Goal: Task Accomplishment & Management: Use online tool/utility

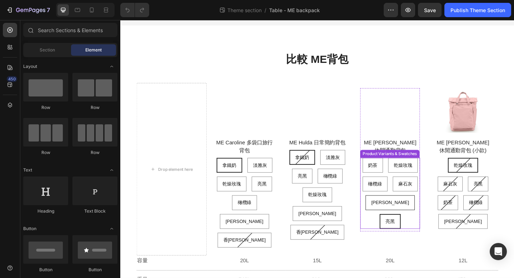
scroll to position [20, 0]
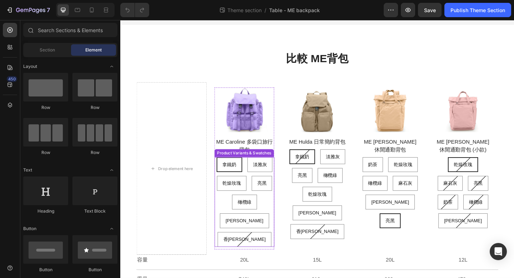
click at [277, 240] on div "拿鐵奶 拿鐵奶 拿鐵奶 淡雅灰 淡雅灰 淡雅灰 乾燥玫瑰 乾燥玫瑰 乾燥玫瑰 亮黑 亮黑 亮黑 橄欖綠 橄欖綠 橄欖綠 彩貝藍 彩貝藍 彩貝藍 香芋紫 香芋紫…" at bounding box center [255, 217] width 65 height 97
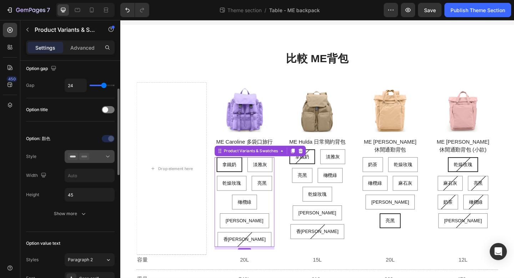
scroll to position [74, 0]
click at [107, 157] on icon at bounding box center [107, 154] width 7 height 7
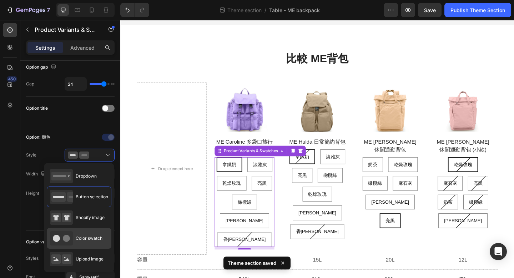
click at [93, 235] on span "Color swatch" at bounding box center [89, 238] width 27 height 6
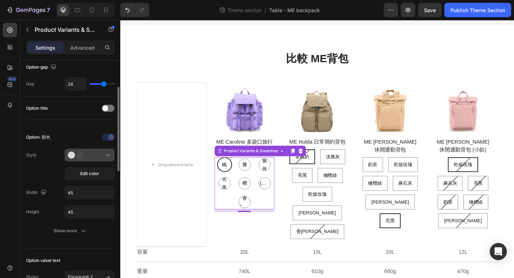
click at [107, 157] on icon at bounding box center [107, 154] width 7 height 7
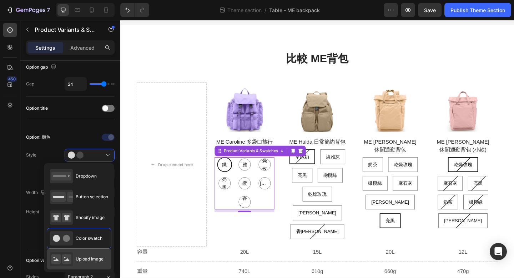
click at [90, 256] on span "Upload image" at bounding box center [90, 258] width 28 height 6
type input "64"
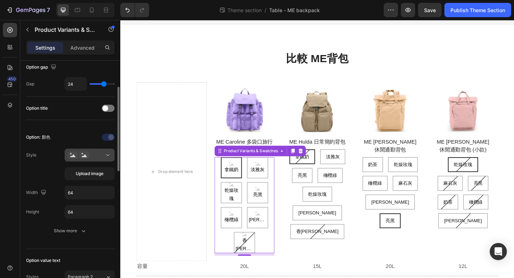
click at [101, 158] on div at bounding box center [90, 154] width 44 height 7
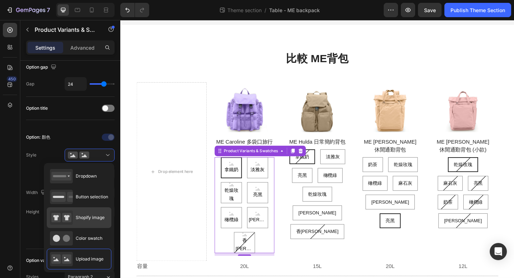
click at [92, 216] on span "Shopify image" at bounding box center [90, 217] width 29 height 6
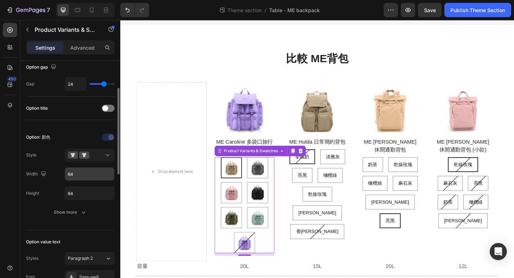
click at [82, 175] on input "64" at bounding box center [89, 173] width 49 height 13
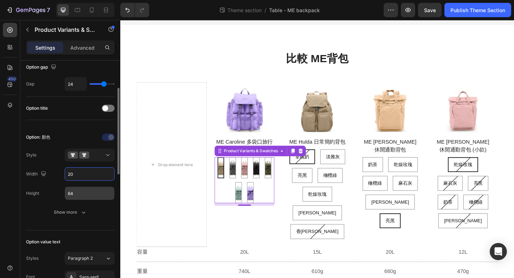
type input "20"
click at [72, 194] on input "64" at bounding box center [89, 193] width 49 height 13
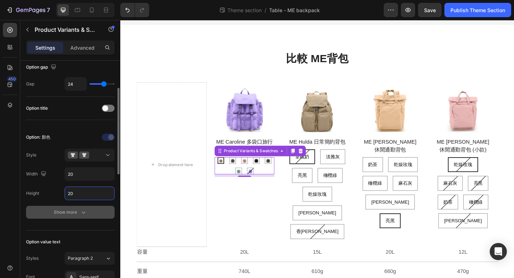
type input "20"
click at [65, 214] on div "Show more" at bounding box center [70, 211] width 33 height 7
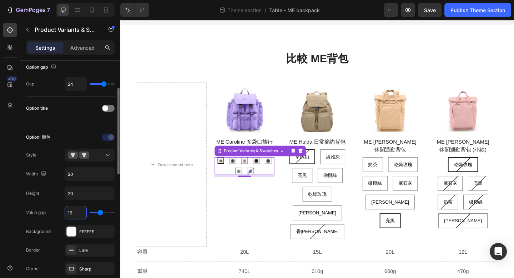
click at [72, 212] on input "16" at bounding box center [75, 212] width 21 height 13
type input "6"
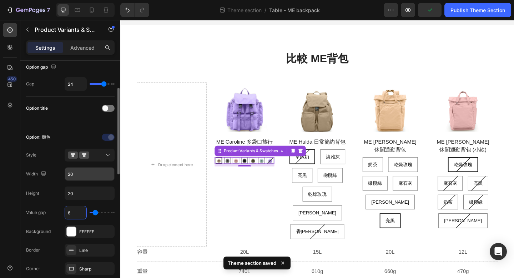
type input "6"
click at [77, 175] on input "20" at bounding box center [89, 173] width 49 height 13
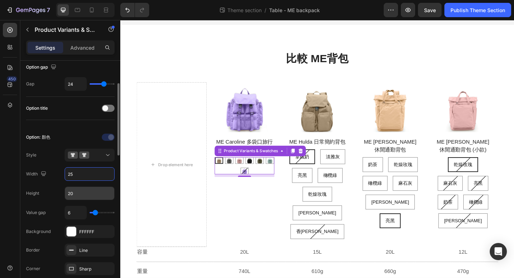
type input "25"
click at [78, 191] on input "20" at bounding box center [89, 193] width 49 height 13
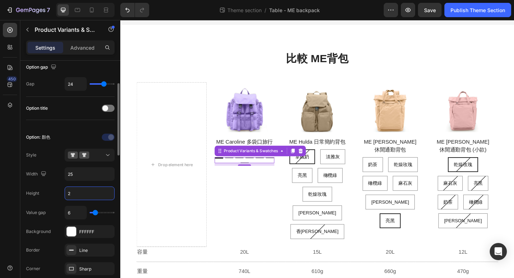
type input "25"
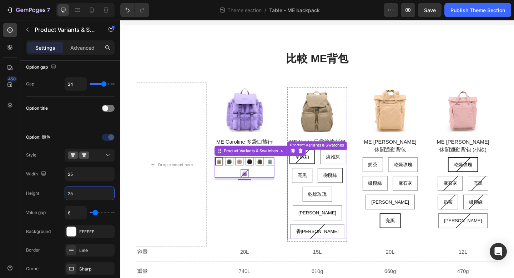
click at [355, 189] on span "橄欖綠" at bounding box center [348, 189] width 15 height 6
click at [348, 181] on input "橄欖綠 橄欖綠 橄欖綠" at bounding box center [348, 181] width 0 height 0
radio input "true"
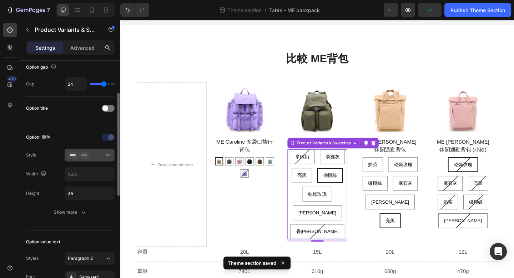
click at [103, 158] on div at bounding box center [90, 154] width 44 height 7
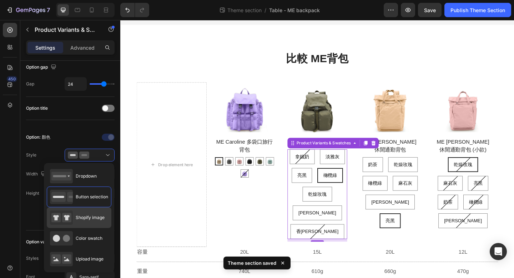
click at [86, 219] on span "Shopify image" at bounding box center [90, 217] width 29 height 6
type input "64"
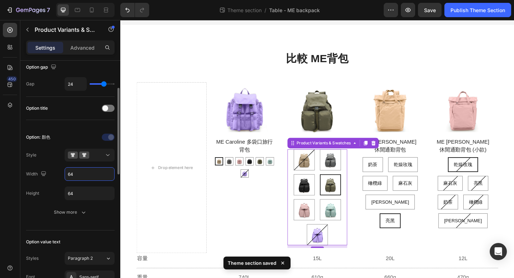
click at [90, 172] on input "64" at bounding box center [89, 173] width 49 height 13
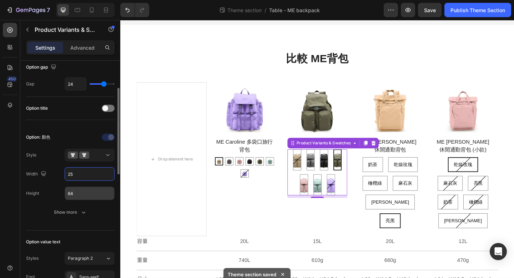
type input "25"
click at [85, 195] on input "64" at bounding box center [89, 193] width 49 height 13
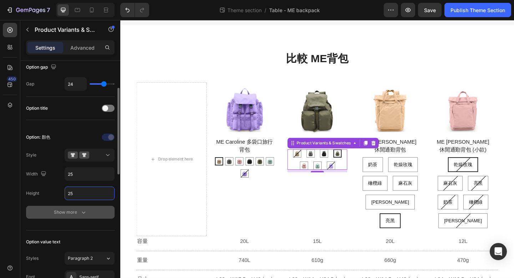
type input "25"
click at [60, 212] on div "Show more" at bounding box center [70, 211] width 33 height 7
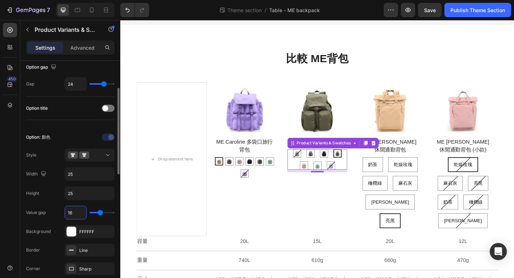
click at [68, 217] on input "16" at bounding box center [75, 212] width 21 height 13
type input "6"
click at [84, 175] on input "25" at bounding box center [89, 173] width 49 height 13
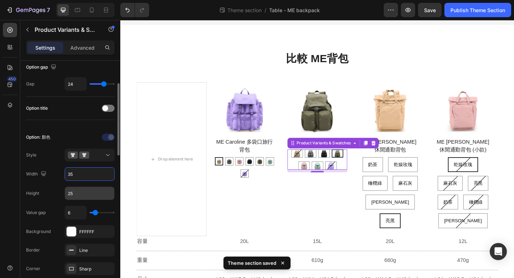
type input "35"
click at [77, 195] on input "25" at bounding box center [89, 193] width 49 height 13
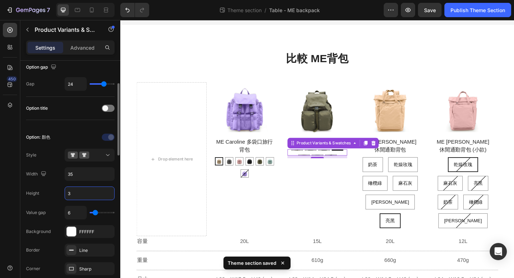
type input "35"
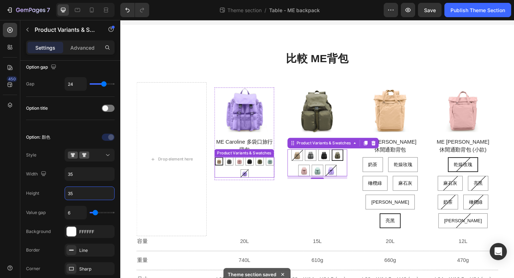
click at [228, 179] on div "拿鐵奶 拿鐵奶 淡雅灰 淡雅灰 乾燥玫瑰 乾燥玫瑰 亮黑 亮黑 橄欖綠 橄欖綠 彩貝藍 彩貝藍 香芋紫 香芋紫" at bounding box center [255, 180] width 65 height 22
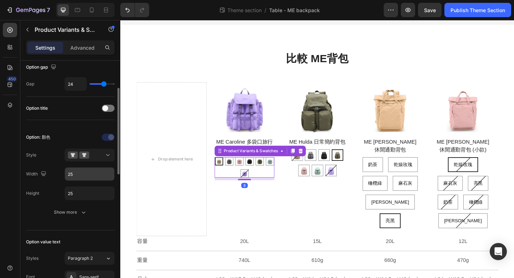
click at [76, 174] on input "25" at bounding box center [89, 173] width 49 height 13
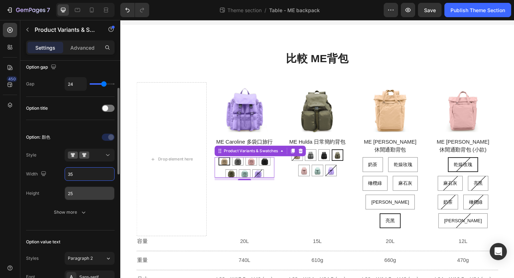
type input "35"
click at [79, 193] on input "25" at bounding box center [89, 193] width 49 height 13
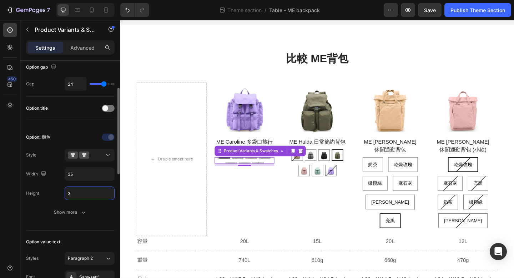
type input "35"
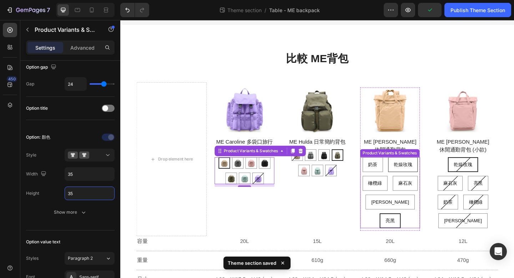
click at [413, 179] on div "乾燥玫瑰" at bounding box center [427, 177] width 31 height 15
click at [427, 169] on input "乾燥玫瑰 乾燥玫瑰 乾燥玫瑰" at bounding box center [427, 169] width 0 height 0
radio input "true"
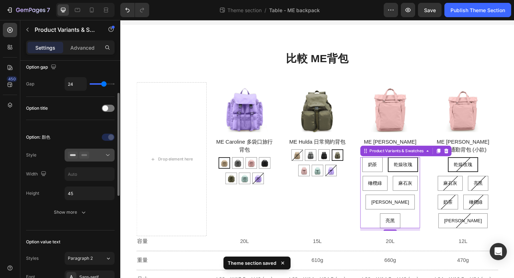
click at [96, 158] on button at bounding box center [90, 154] width 50 height 13
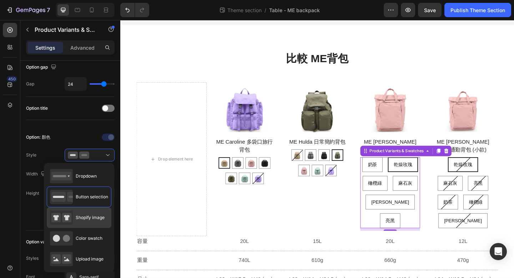
click at [83, 219] on span "Shopify image" at bounding box center [90, 217] width 29 height 6
type input "64"
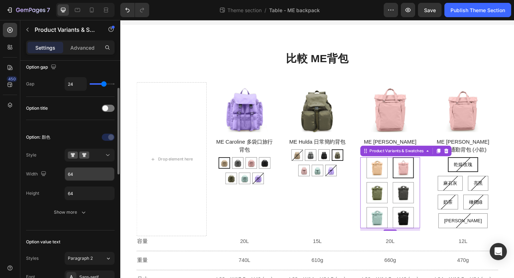
click at [87, 174] on input "64" at bounding box center [89, 173] width 49 height 13
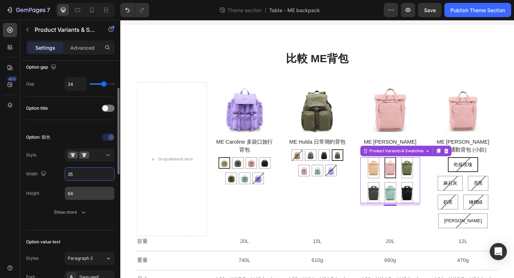
type input "35"
click at [85, 192] on input "64" at bounding box center [89, 193] width 49 height 13
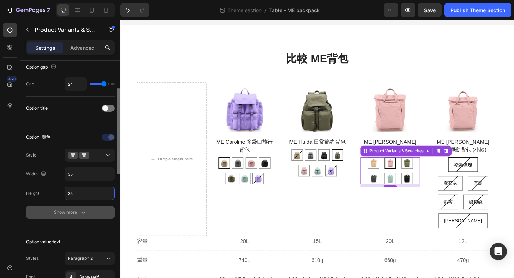
type input "35"
click at [71, 211] on div "Show more" at bounding box center [70, 211] width 33 height 7
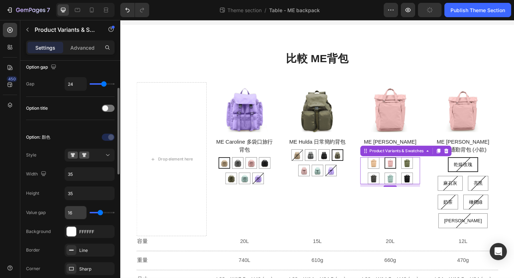
click at [73, 213] on input "16" at bounding box center [75, 212] width 21 height 13
type input "6"
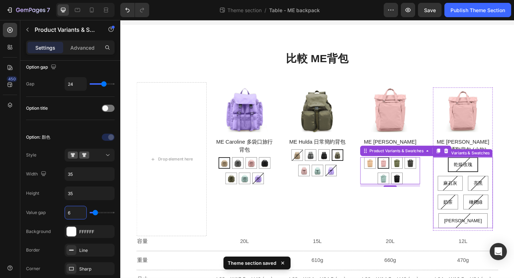
click at [465, 186] on div "乾燥玫瑰 乾燥玫瑰 乾燥玫瑰 麻石灰 麻石灰 麻石灰 亮黑 亮黑 亮黑 奶茶 奶茶 奶茶 橄欖綠 橄欖綠 橄欖綠 彩貝藍 彩貝藍 彩貝藍" at bounding box center [492, 207] width 65 height 77
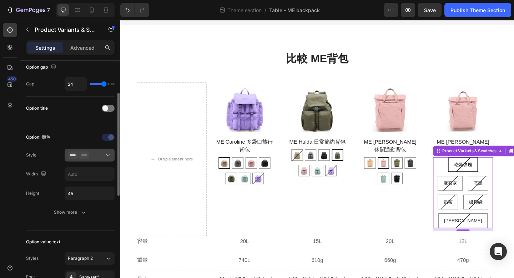
click at [82, 159] on button at bounding box center [90, 154] width 50 height 13
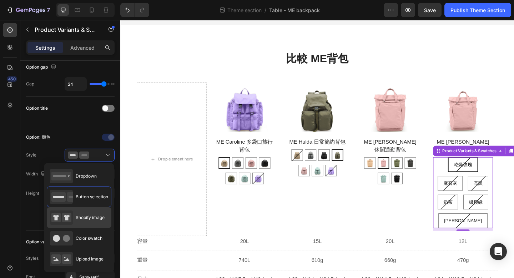
click at [85, 221] on div "Shopify image" at bounding box center [77, 217] width 55 height 14
type input "64"
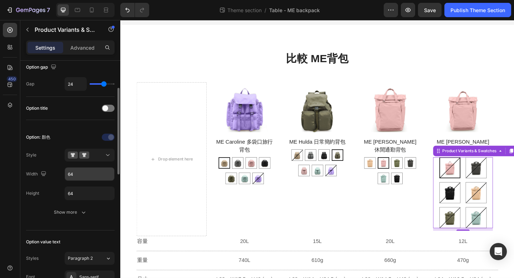
click at [82, 177] on input "64" at bounding box center [89, 173] width 49 height 13
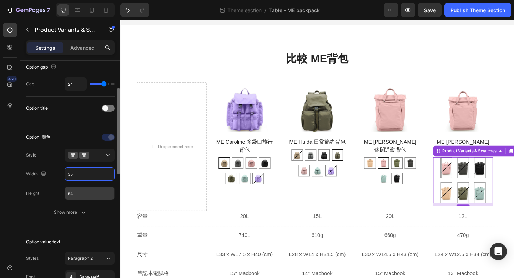
type input "35"
click at [81, 191] on input "64" at bounding box center [89, 193] width 49 height 13
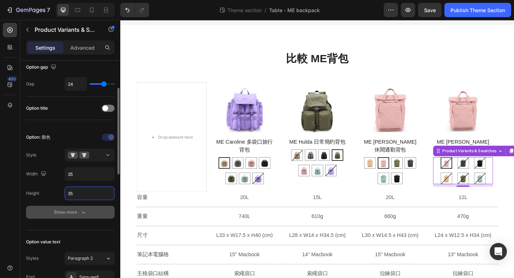
type input "35"
click at [80, 210] on icon "button" at bounding box center [83, 211] width 7 height 7
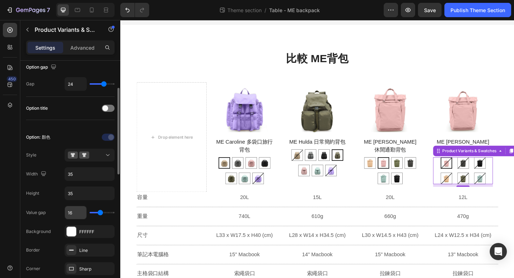
click at [75, 215] on input "16" at bounding box center [75, 212] width 21 height 13
type input "6"
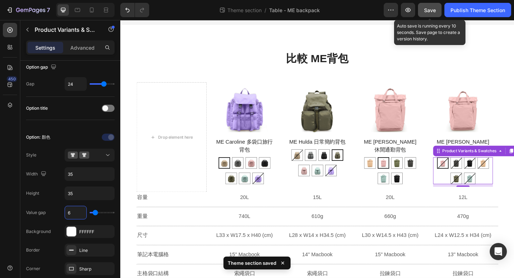
type input "6"
click at [428, 11] on span "Save" at bounding box center [430, 10] width 12 height 6
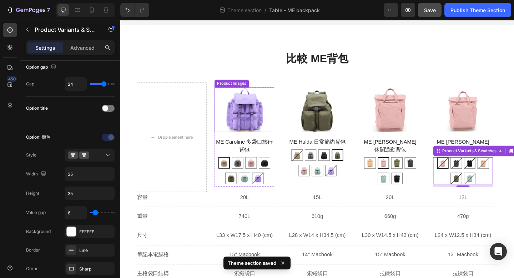
click at [261, 132] on img at bounding box center [255, 117] width 65 height 49
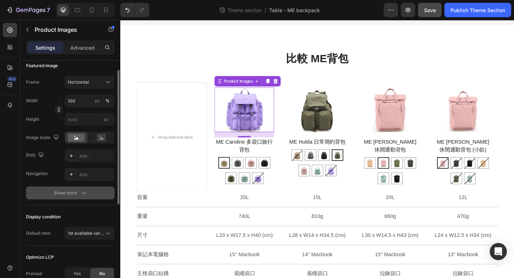
scroll to position [126, 0]
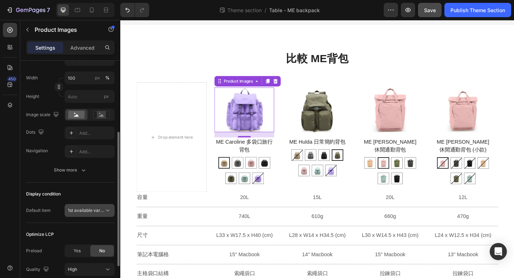
click at [97, 210] on span "1st available variant" at bounding box center [88, 209] width 40 height 5
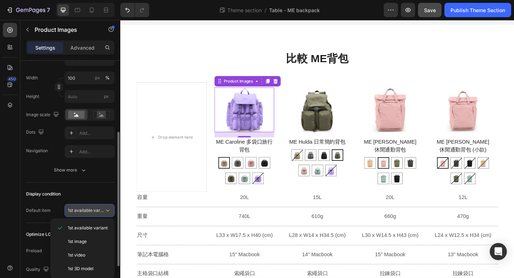
click at [97, 210] on span "1st available variant" at bounding box center [88, 209] width 40 height 5
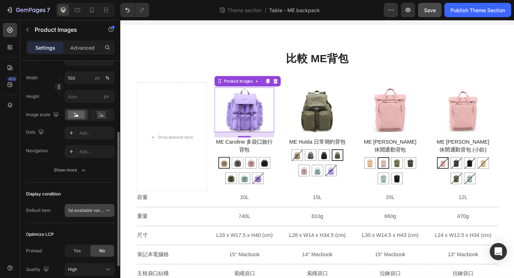
click at [97, 210] on span "1st available variant" at bounding box center [88, 209] width 40 height 5
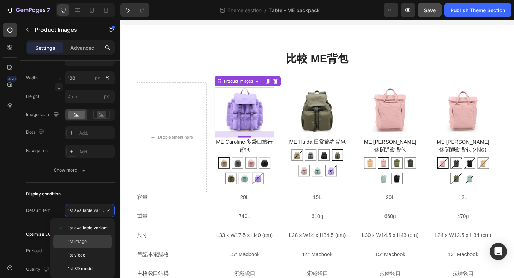
click at [95, 238] on p "1st image" at bounding box center [88, 241] width 41 height 6
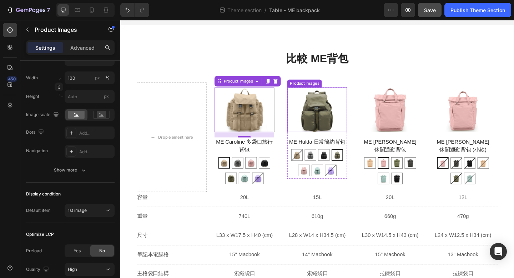
click at [331, 120] on img at bounding box center [334, 117] width 65 height 49
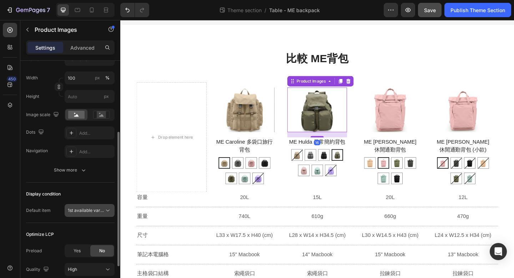
click at [95, 210] on span "1st available variant" at bounding box center [88, 209] width 40 height 5
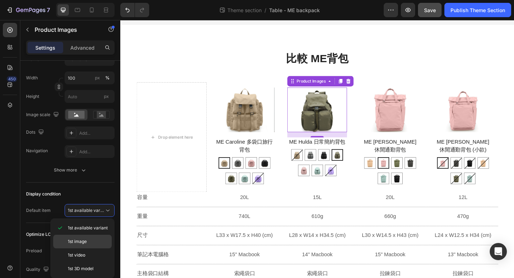
click at [94, 240] on p "1st image" at bounding box center [88, 241] width 41 height 6
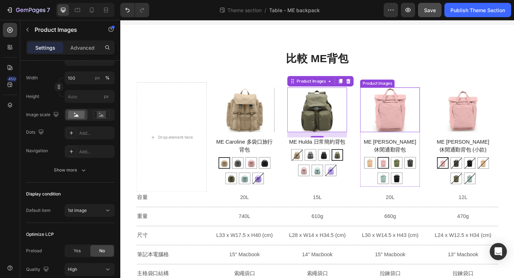
click at [406, 126] on img at bounding box center [413, 117] width 65 height 49
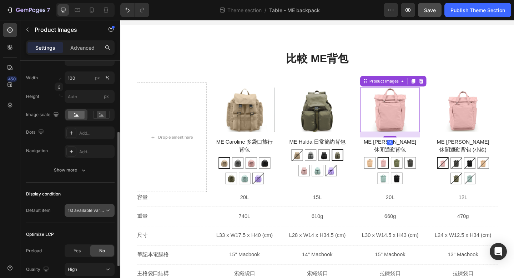
click at [98, 210] on span "1st available variant" at bounding box center [88, 209] width 40 height 5
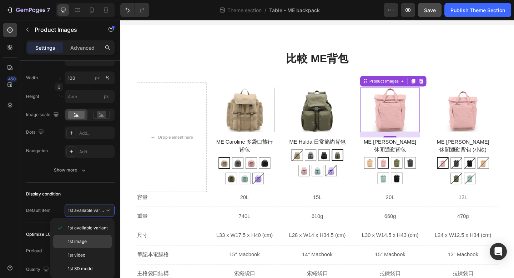
click at [95, 241] on p "1st image" at bounding box center [88, 241] width 41 height 6
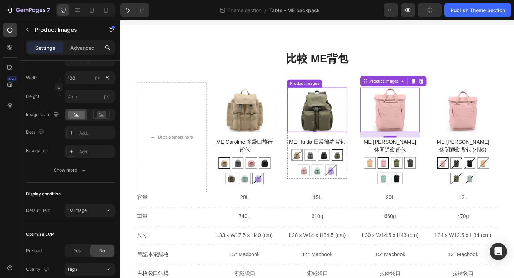
click at [317, 128] on img at bounding box center [334, 117] width 65 height 49
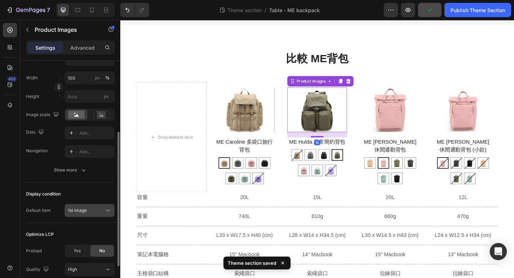
click at [91, 212] on div "1st image" at bounding box center [86, 210] width 36 height 6
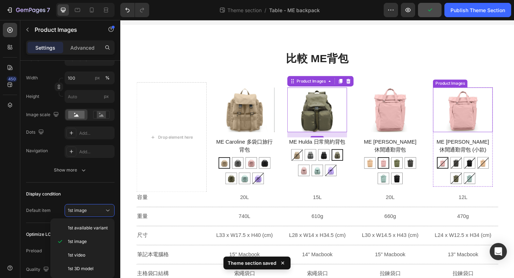
click at [478, 131] on img at bounding box center [492, 117] width 65 height 49
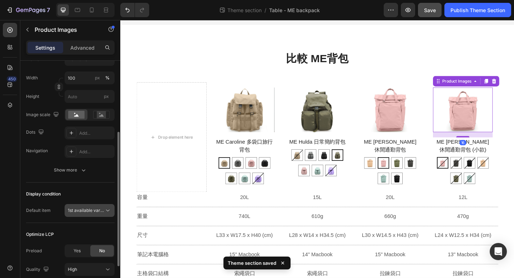
click at [96, 212] on span "1st available variant" at bounding box center [88, 209] width 40 height 5
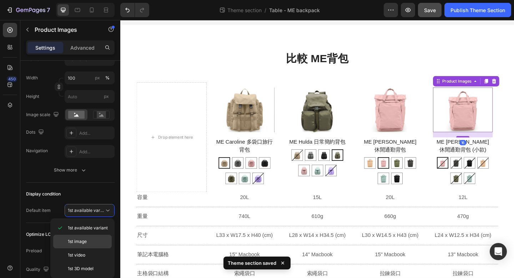
click at [90, 239] on p "1st image" at bounding box center [88, 241] width 41 height 6
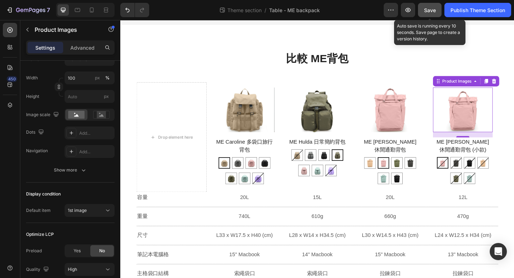
click at [428, 11] on span "Save" at bounding box center [430, 10] width 12 height 6
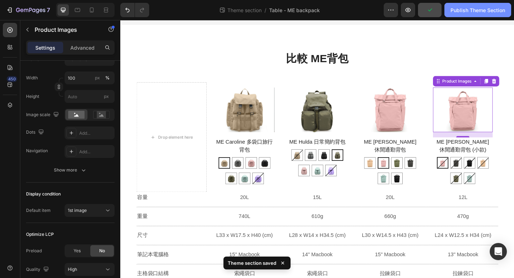
click at [477, 10] on div "Publish Theme Section" at bounding box center [477, 9] width 55 height 7
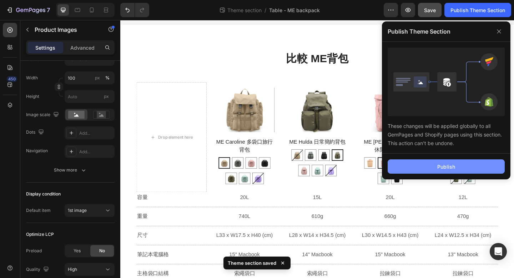
click at [421, 167] on button "Publish" at bounding box center [445, 166] width 117 height 14
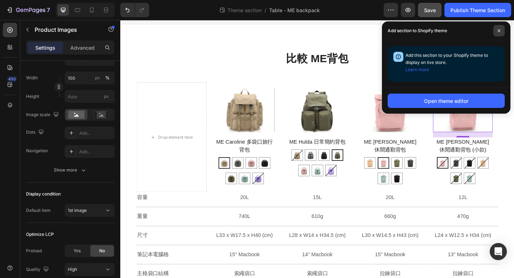
click at [501, 32] on span at bounding box center [498, 30] width 11 height 11
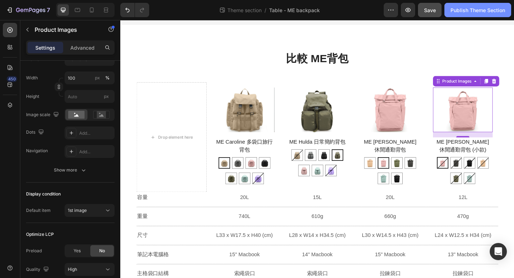
click at [479, 12] on div "Publish Theme Section" at bounding box center [477, 9] width 55 height 7
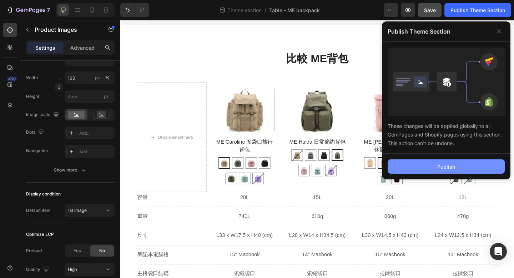
click at [448, 166] on div "Publish" at bounding box center [446, 166] width 18 height 7
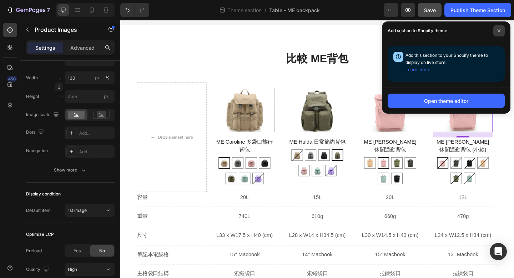
click at [498, 30] on icon at bounding box center [499, 31] width 4 height 4
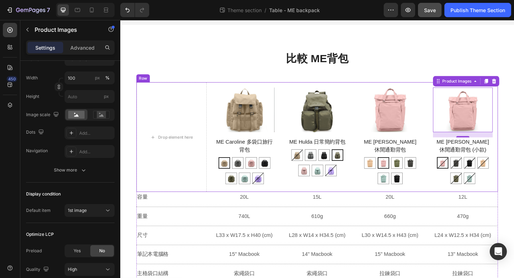
click at [294, 119] on div "Drop element here Product Images ME Caroline 多袋口旅行背包 Product Title 拿鐵奶 拿鐵奶 淡雅灰 …" at bounding box center [334, 148] width 393 height 120
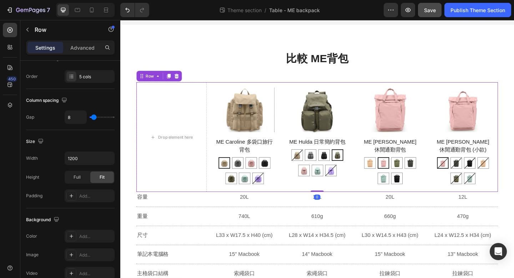
scroll to position [0, 0]
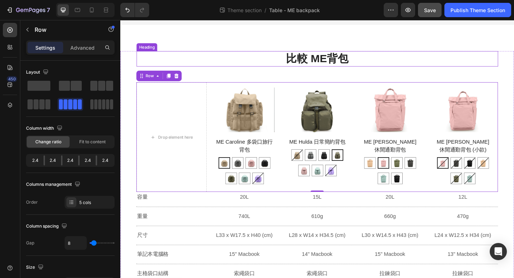
click at [331, 65] on h2 "比較 ME背包" at bounding box center [334, 62] width 393 height 17
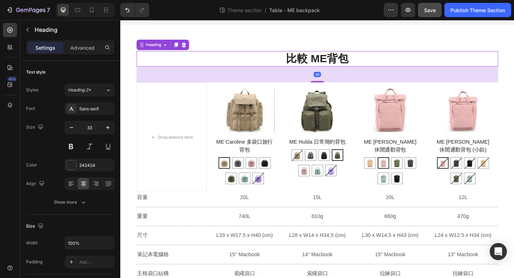
click at [357, 65] on h2 "比較 ME背包" at bounding box center [334, 62] width 393 height 17
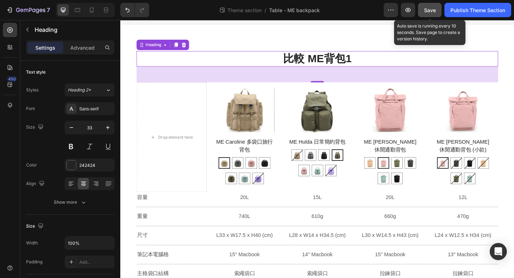
click at [424, 12] on span "Save" at bounding box center [430, 10] width 12 height 6
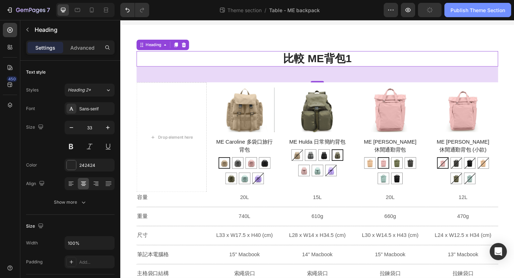
click at [468, 10] on div "Publish Theme Section" at bounding box center [477, 9] width 55 height 7
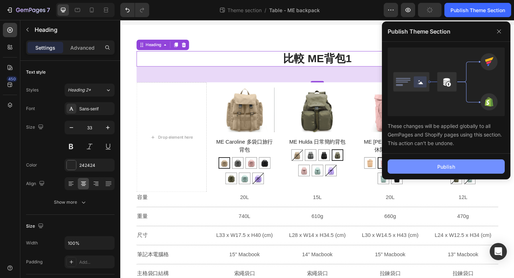
click at [438, 163] on div "Publish" at bounding box center [446, 166] width 18 height 7
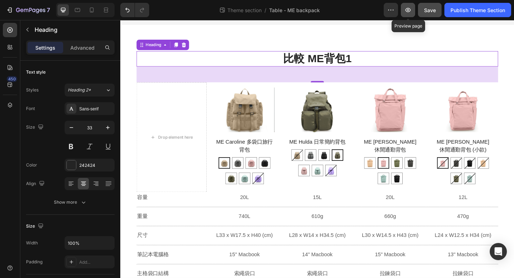
click at [407, 10] on icon "button" at bounding box center [407, 9] width 7 height 7
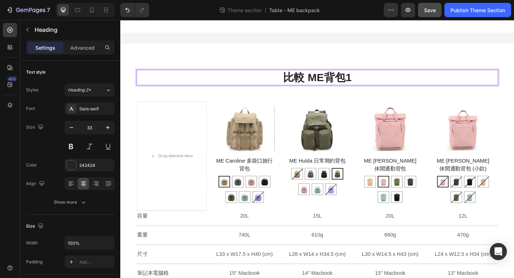
click at [356, 81] on p "比較 ME背包1" at bounding box center [334, 82] width 392 height 15
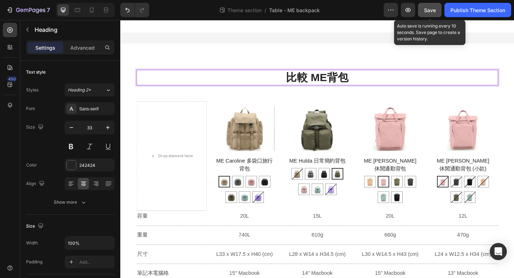
click at [433, 10] on span "Save" at bounding box center [430, 10] width 12 height 6
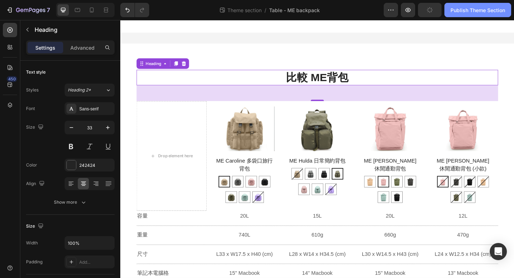
click at [452, 11] on div "Publish Theme Section" at bounding box center [477, 9] width 55 height 7
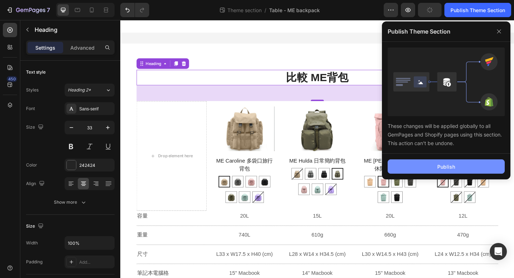
click at [442, 165] on div "Publish" at bounding box center [446, 166] width 18 height 7
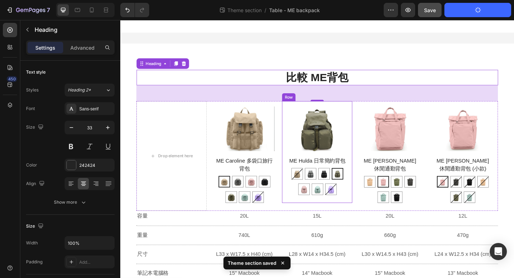
click at [369, 197] on div "Product Images ME Hulda 日常簡約背包 Product Title 拿鐵奶 拿鐵奶 淡雅灰 淡雅灰 亮黑 亮黑 橄欖綠 橄欖綠 乾燥玫瑰…" at bounding box center [334, 163] width 76 height 111
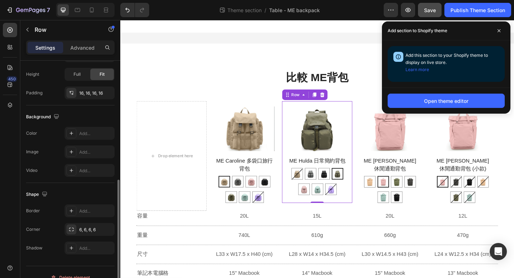
scroll to position [198, 0]
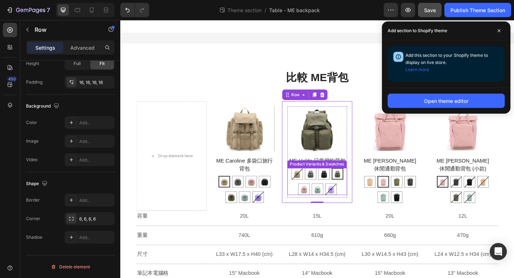
click at [309, 203] on div "拿鐵奶 拿鐵奶 淡雅灰 淡雅灰 亮黑 亮黑 橄欖綠 橄欖綠 乾燥玫瑰 乾燥玫瑰 彩貝藍 彩貝藍 香芋紫 香芋紫" at bounding box center [334, 195] width 65 height 29
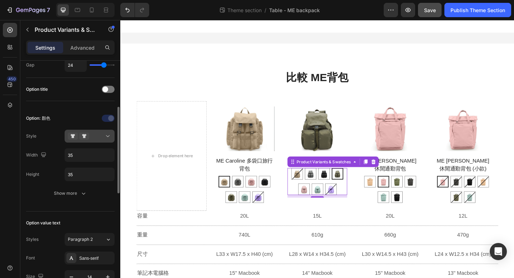
scroll to position [155, 0]
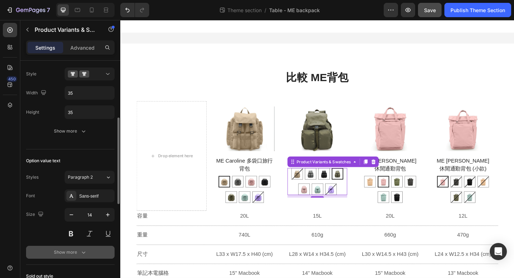
click at [80, 252] on icon "button" at bounding box center [83, 251] width 7 height 7
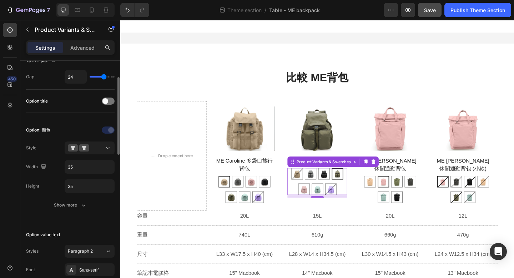
scroll to position [74, 0]
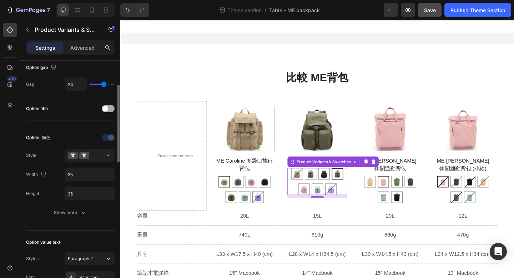
click at [104, 109] on span at bounding box center [105, 109] width 6 height 6
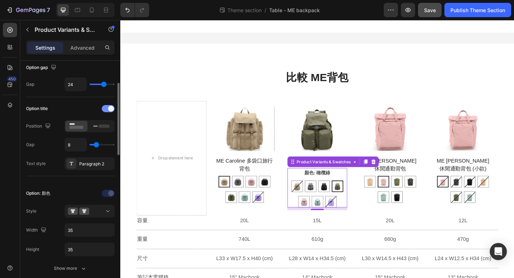
click at [104, 108] on div at bounding box center [108, 108] width 13 height 7
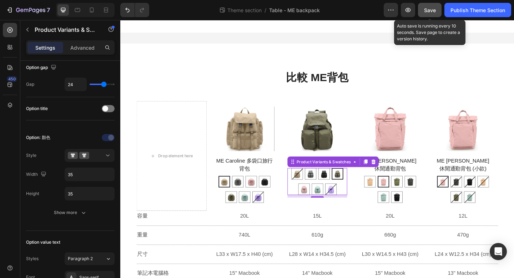
click at [427, 9] on span "Save" at bounding box center [430, 10] width 12 height 6
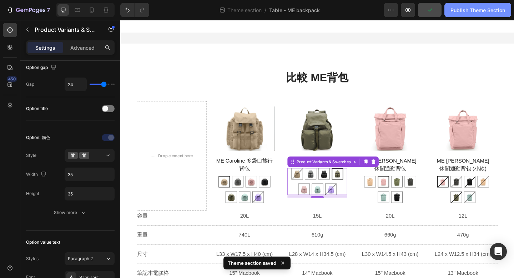
click at [453, 10] on div "Publish Theme Section" at bounding box center [477, 9] width 55 height 7
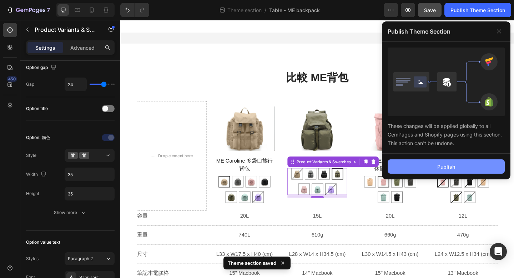
click at [422, 166] on button "Publish" at bounding box center [445, 166] width 117 height 14
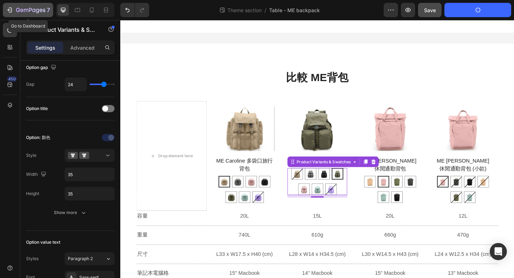
click at [8, 11] on icon "button" at bounding box center [9, 9] width 7 height 7
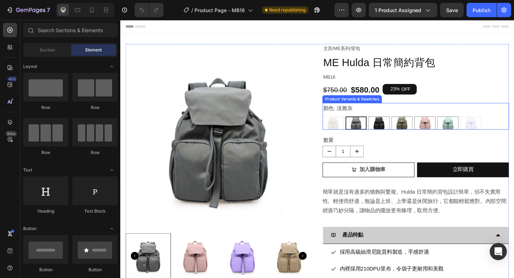
click at [366, 131] on img at bounding box center [376, 132] width 21 height 13
click at [365, 125] on input "淡雅灰 淡雅灰" at bounding box center [365, 124] width 0 height 0
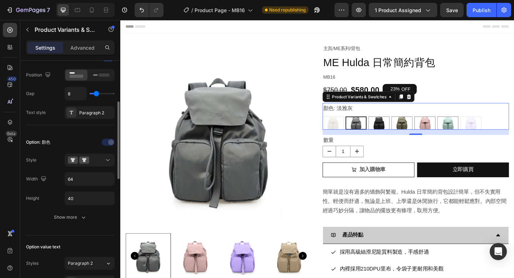
scroll to position [137, 0]
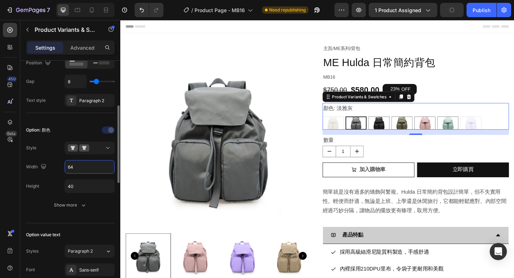
click at [76, 167] on input "64" at bounding box center [89, 166] width 49 height 13
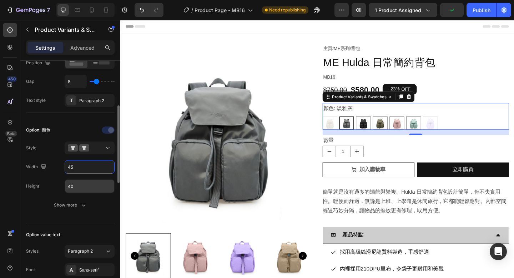
type input "4"
type input "60"
click at [78, 186] on input "40" at bounding box center [89, 185] width 49 height 13
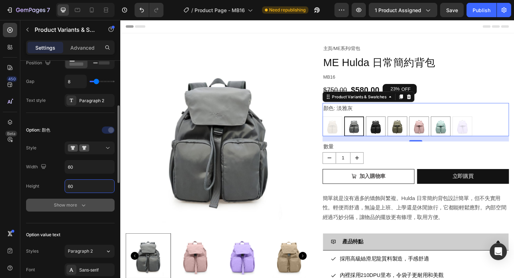
type input "60"
click at [61, 207] on div "Show more" at bounding box center [70, 204] width 33 height 7
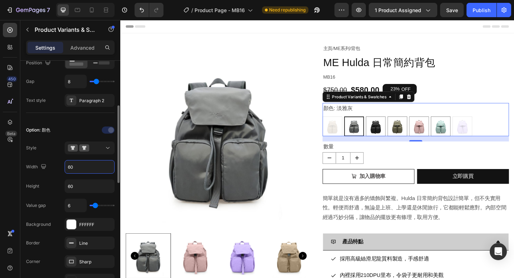
click at [78, 168] on input "60" at bounding box center [89, 166] width 49 height 13
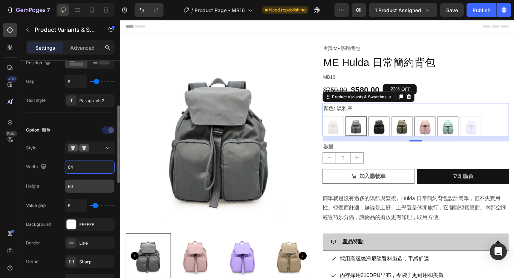
type input "64"
click at [77, 186] on input "60" at bounding box center [89, 185] width 49 height 13
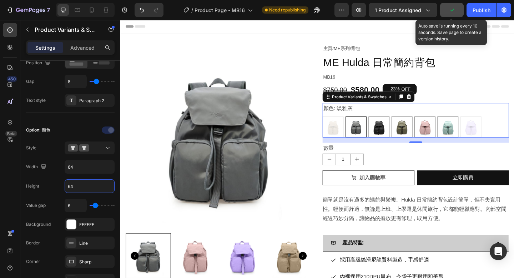
type input "64"
click at [454, 11] on icon "button" at bounding box center [451, 9] width 7 height 7
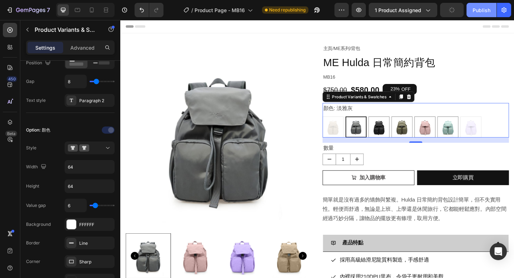
click at [478, 11] on div "Publish" at bounding box center [481, 9] width 18 height 7
click at [90, 9] on icon at bounding box center [92, 9] width 4 height 5
type input "12"
type input "40"
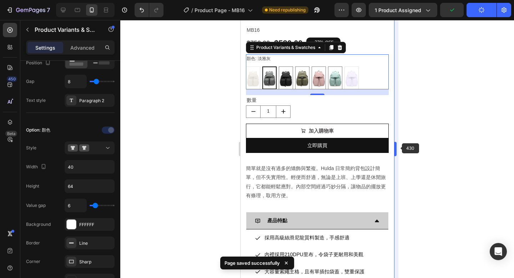
scroll to position [245, 0]
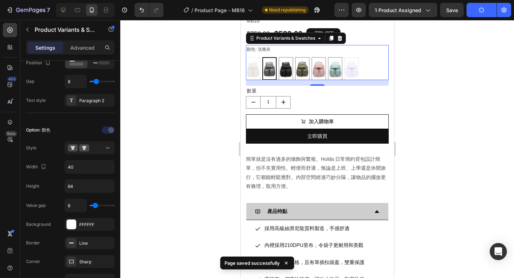
click at [348, 72] on div "拿鐵奶 拿鐵奶 淡雅灰 淡雅灰 亮黑 亮黑 橄欖綠 橄欖綠 乾燥玫瑰 乾燥玫瑰 彩貝藍 彩貝藍 香芋紫 香芋紫" at bounding box center [316, 68] width 143 height 23
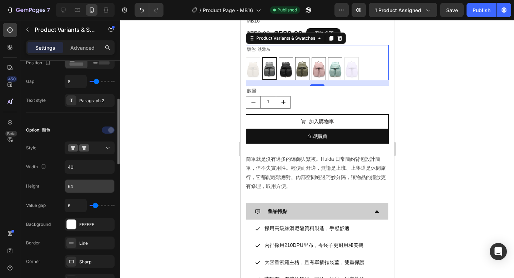
click at [76, 186] on input "64" at bounding box center [89, 185] width 49 height 13
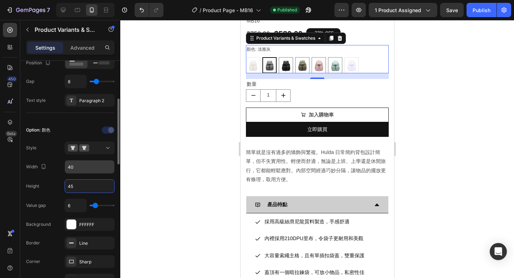
type input "45"
click at [78, 167] on input "40" at bounding box center [89, 166] width 49 height 13
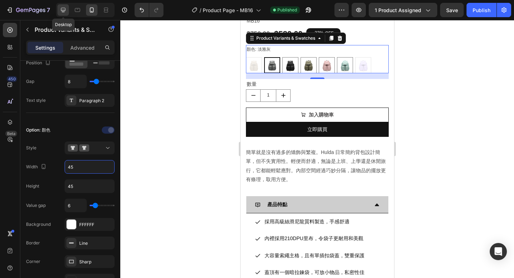
type input "45"
click at [63, 11] on icon at bounding box center [63, 9] width 7 height 7
type input "14"
type input "64"
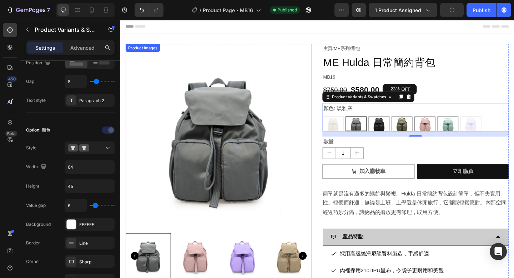
scroll to position [65, 0]
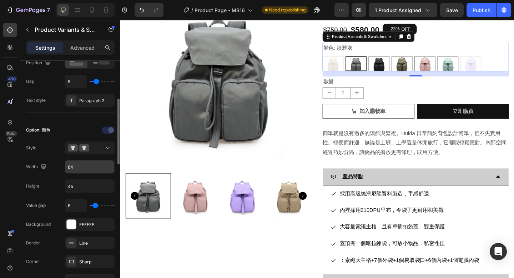
click at [81, 166] on input "64" at bounding box center [89, 166] width 49 height 13
click at [79, 184] on input "45" at bounding box center [89, 185] width 49 height 13
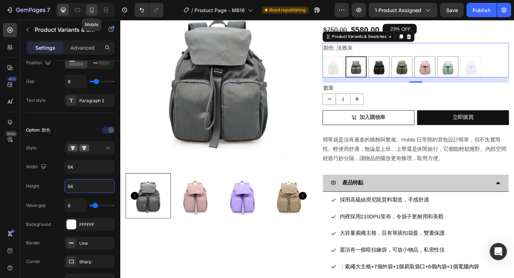
type input "64"
click at [93, 9] on icon at bounding box center [91, 9] width 7 height 7
type input "12"
type input "45"
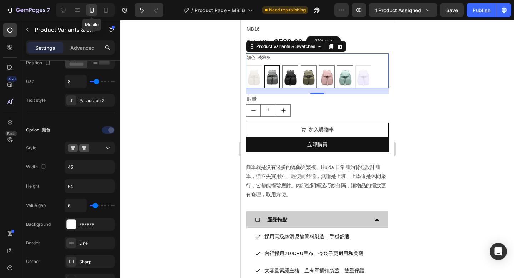
scroll to position [245, 0]
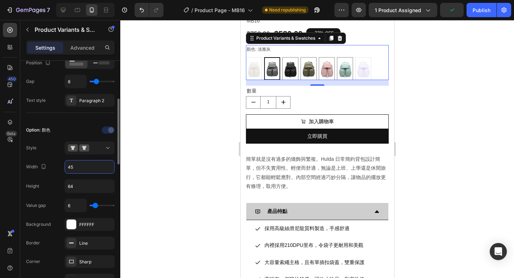
click at [82, 167] on input "45" at bounding box center [89, 166] width 49 height 13
click at [78, 183] on input "64" at bounding box center [89, 185] width 49 height 13
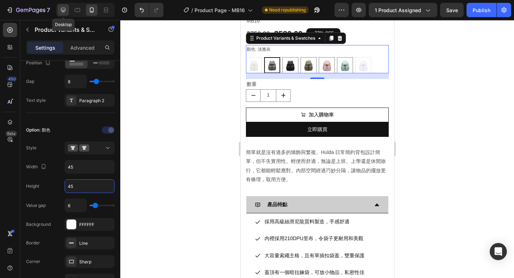
type input "45"
click at [64, 11] on icon at bounding box center [63, 9] width 7 height 7
type input "14"
type input "64"
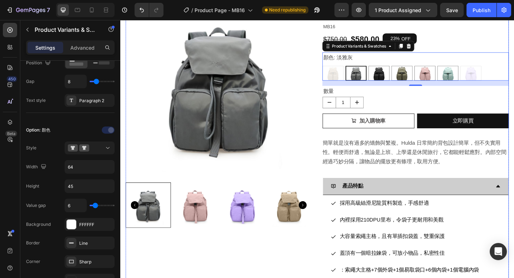
scroll to position [53, 0]
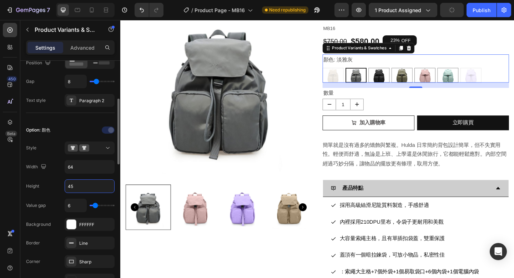
click at [77, 184] on input "45" at bounding box center [89, 185] width 49 height 13
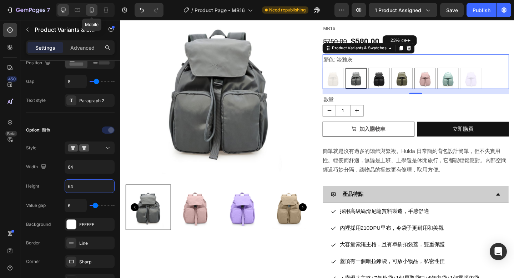
type input "64"
click at [93, 9] on icon at bounding box center [91, 9] width 7 height 7
type input "12"
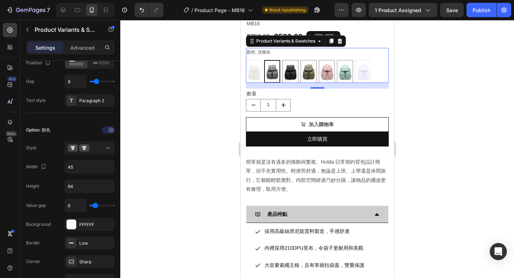
scroll to position [245, 0]
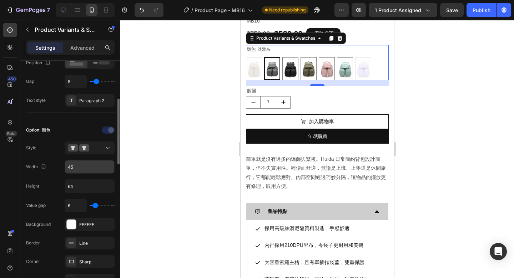
click at [77, 169] on input "45" at bounding box center [89, 166] width 49 height 13
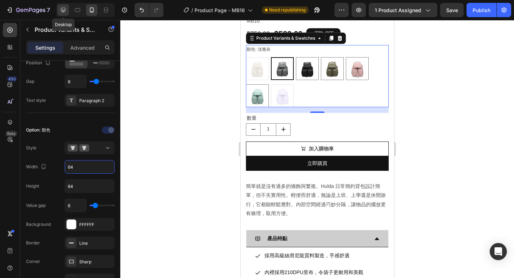
type input "64"
click at [65, 11] on icon at bounding box center [63, 9] width 7 height 7
type input "14"
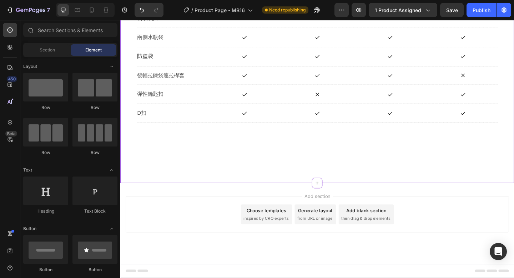
scroll to position [4976, 0]
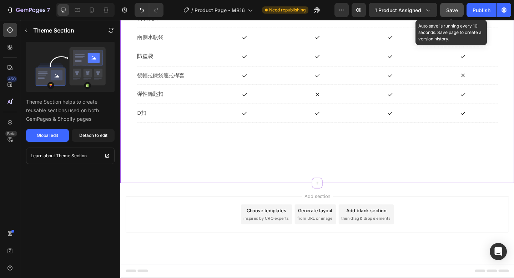
click at [454, 14] on div "Save" at bounding box center [452, 9] width 12 height 7
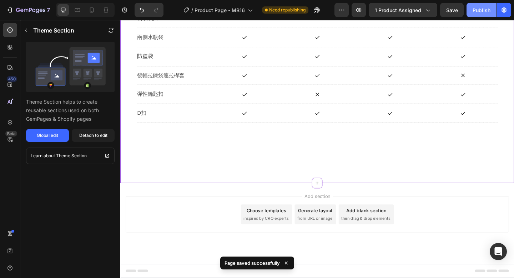
click at [477, 11] on div "Publish" at bounding box center [481, 9] width 18 height 7
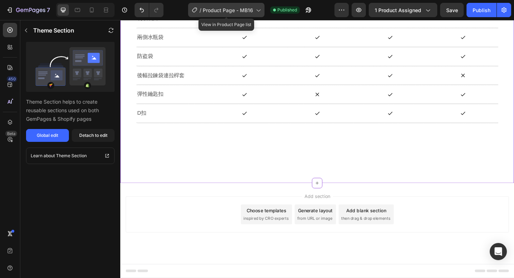
click at [247, 9] on span "Product Page - MB16" at bounding box center [228, 9] width 50 height 7
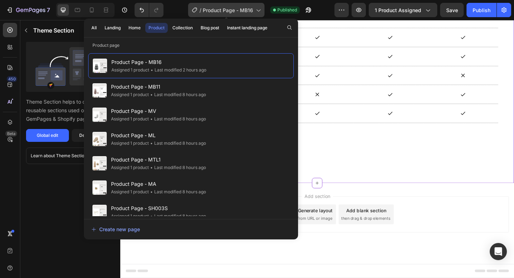
click at [247, 9] on span "Product Page - MB16" at bounding box center [228, 9] width 50 height 7
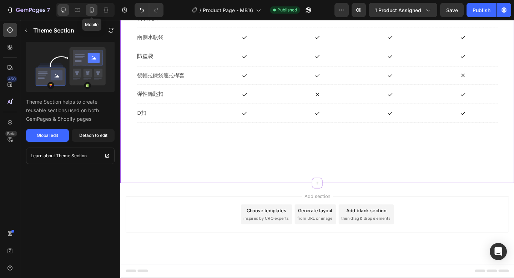
click at [89, 11] on icon at bounding box center [91, 9] width 7 height 7
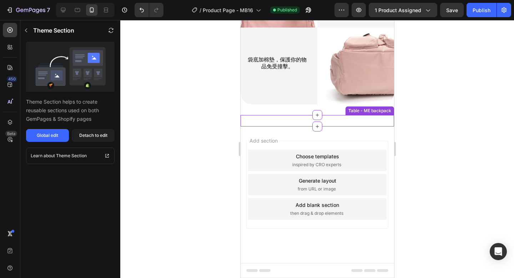
scroll to position [4377, 0]
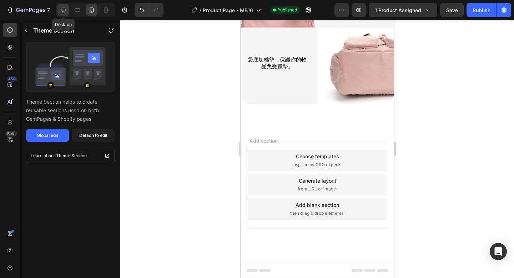
click at [63, 12] on icon at bounding box center [63, 10] width 5 height 5
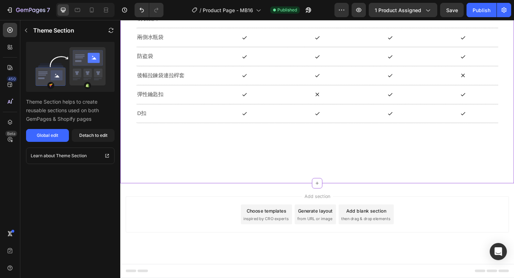
scroll to position [4514, 0]
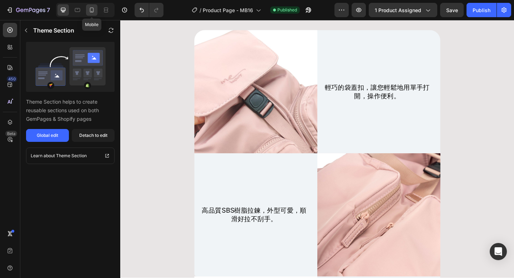
click at [93, 12] on icon at bounding box center [92, 9] width 4 height 5
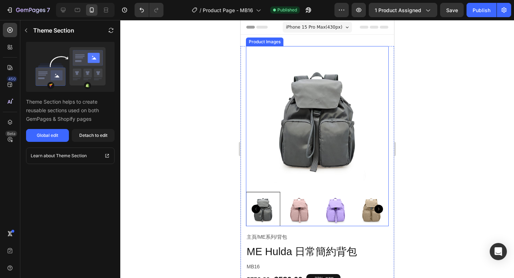
scroll to position [100, 0]
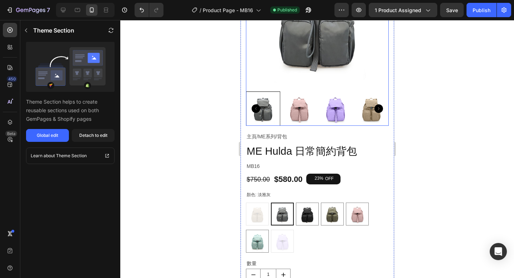
click at [359, 122] on img at bounding box center [371, 108] width 34 height 34
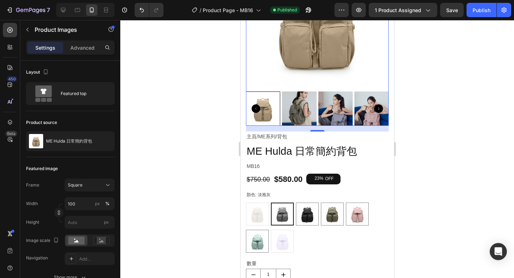
click at [345, 87] on img at bounding box center [316, 17] width 143 height 143
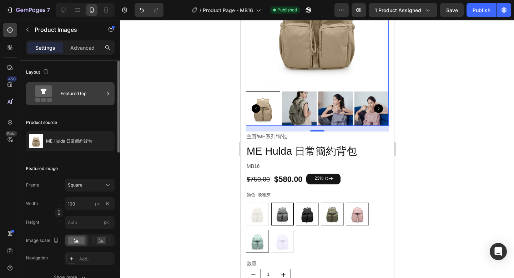
click at [91, 95] on div "Featured top" at bounding box center [83, 93] width 44 height 16
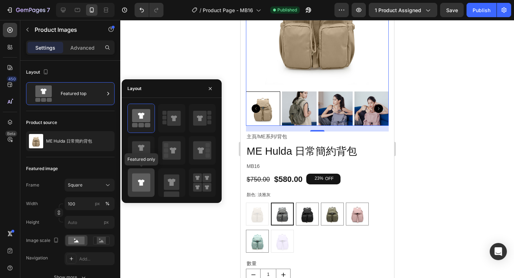
click at [140, 184] on icon at bounding box center [141, 182] width 6 height 6
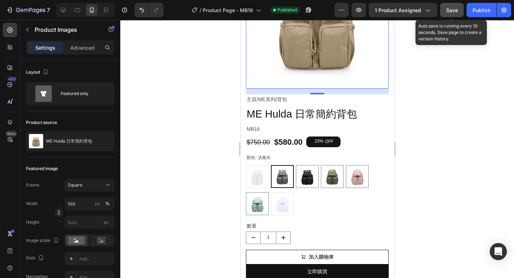
click at [451, 9] on span "Save" at bounding box center [452, 10] width 12 height 6
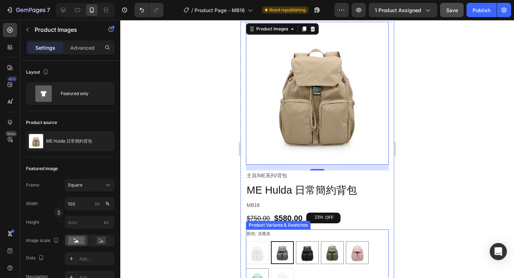
scroll to position [0, 0]
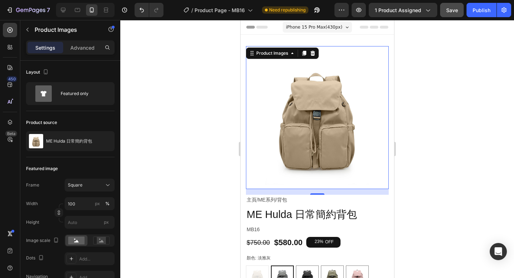
click at [355, 192] on div "16" at bounding box center [316, 192] width 143 height 6
click at [61, 12] on icon at bounding box center [63, 9] width 7 height 7
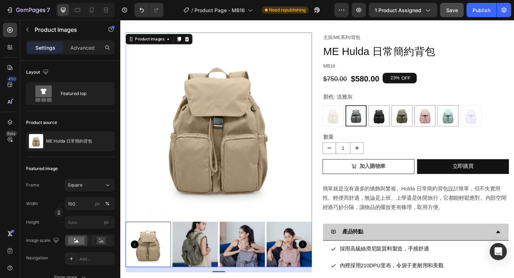
scroll to position [14, 0]
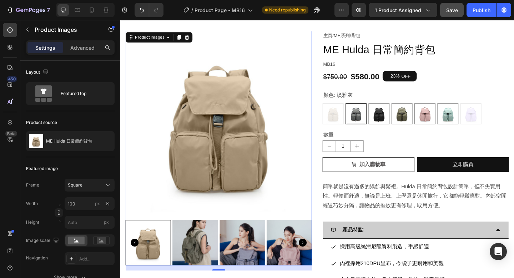
click at [307, 204] on img at bounding box center [227, 133] width 203 height 203
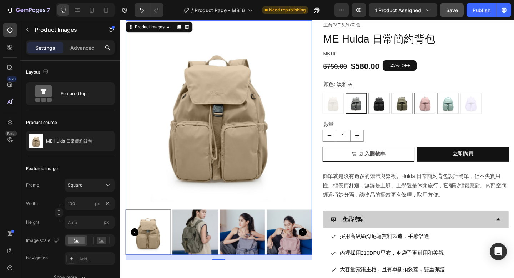
scroll to position [25, 0]
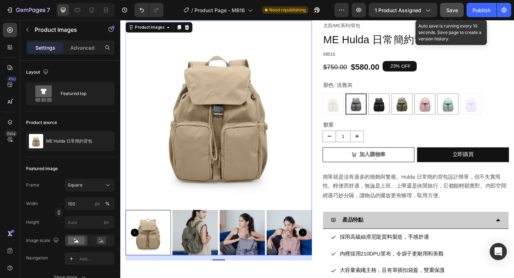
click at [456, 11] on span "Save" at bounding box center [452, 10] width 12 height 6
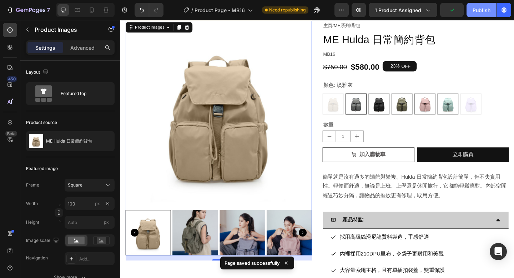
click at [477, 11] on div "Publish" at bounding box center [481, 9] width 18 height 7
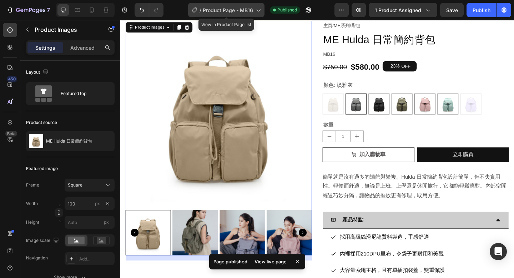
click at [253, 10] on span "Product Page - MB16" at bounding box center [228, 9] width 50 height 7
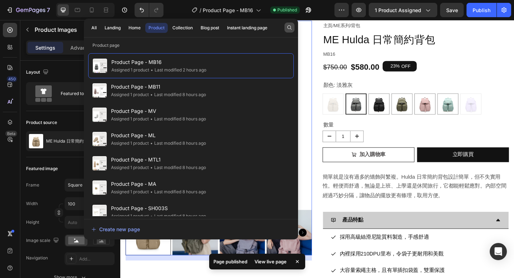
click at [287, 28] on icon "button" at bounding box center [289, 28] width 6 height 6
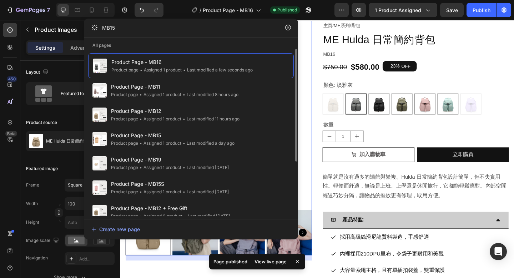
type input "MB15"
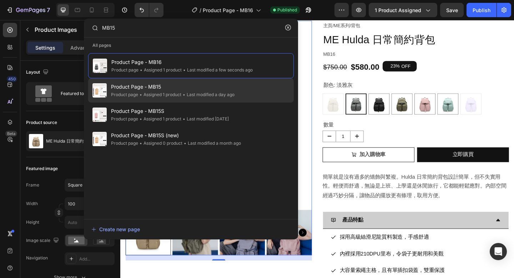
click at [213, 95] on div "• Last modified a day ago" at bounding box center [207, 94] width 53 height 7
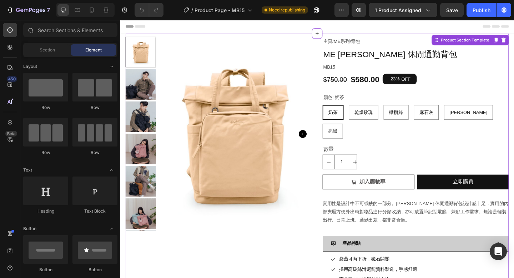
click at [289, 177] on img at bounding box center [245, 143] width 167 height 211
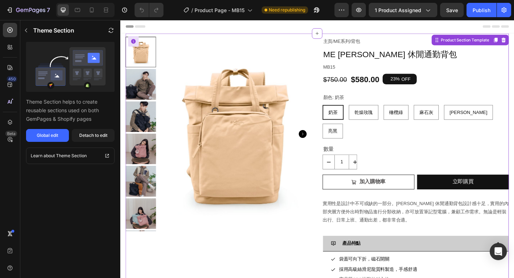
click at [273, 186] on img at bounding box center [245, 143] width 167 height 211
click at [54, 134] on div "Global edit" at bounding box center [47, 135] width 21 height 6
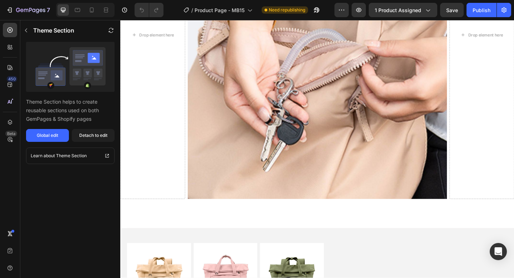
scroll to position [4277, 0]
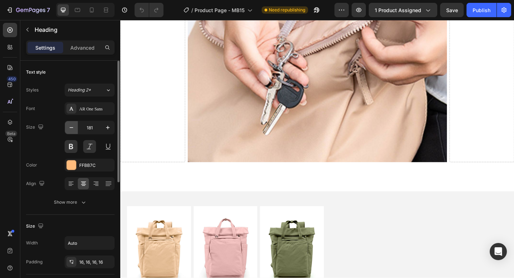
click at [70, 130] on icon "button" at bounding box center [71, 127] width 7 height 7
click at [71, 129] on icon "button" at bounding box center [71, 127] width 7 height 7
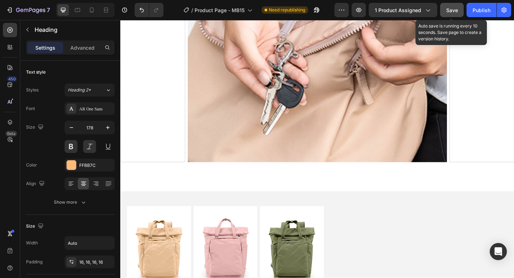
click at [451, 10] on span "Save" at bounding box center [452, 10] width 12 height 6
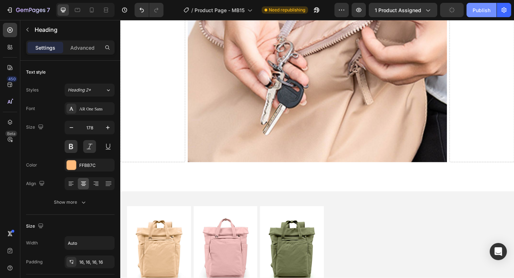
click at [482, 11] on div "Publish" at bounding box center [481, 9] width 18 height 7
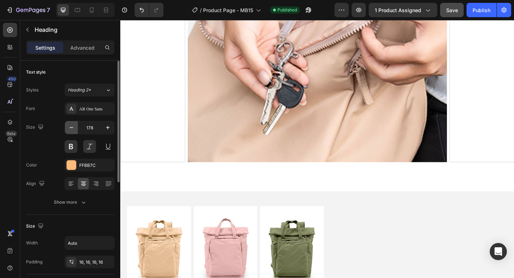
click at [72, 127] on icon "button" at bounding box center [71, 127] width 7 height 7
click at [72, 127] on icon "button" at bounding box center [72, 127] width 4 height 1
click at [72, 128] on icon "button" at bounding box center [71, 127] width 7 height 7
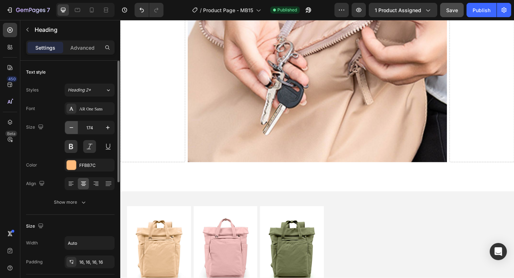
type input "173"
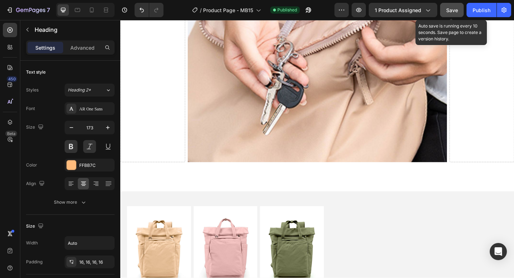
click at [447, 9] on span "Save" at bounding box center [452, 10] width 12 height 6
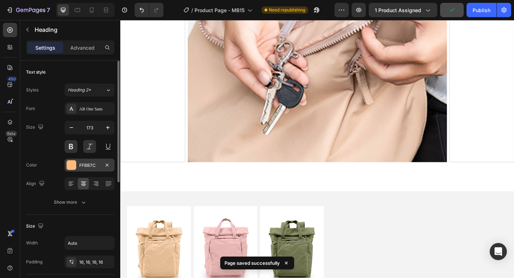
click at [75, 166] on div at bounding box center [71, 164] width 9 height 9
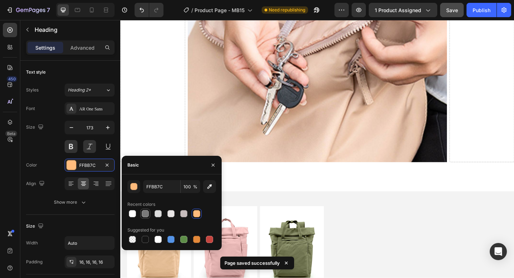
click at [146, 215] on div at bounding box center [145, 213] width 7 height 7
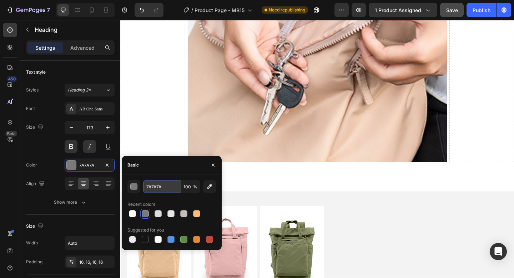
click at [151, 186] on input "7A7A7A" at bounding box center [161, 186] width 37 height 13
click at [135, 188] on div "button" at bounding box center [134, 186] width 7 height 7
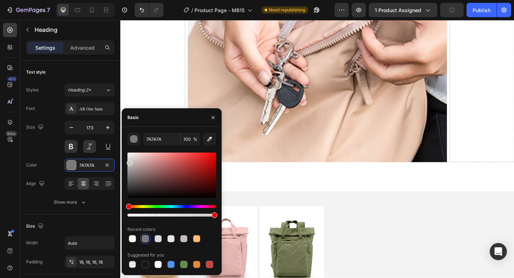
drag, startPoint x: 129, startPoint y: 178, endPoint x: 129, endPoint y: 161, distance: 16.8
click at [129, 161] on div at bounding box center [130, 163] width 6 height 6
type input "CCC9C9"
click at [163, 137] on input "CCC9C9" at bounding box center [161, 138] width 37 height 13
click at [213, 119] on icon "button" at bounding box center [213, 118] width 6 height 6
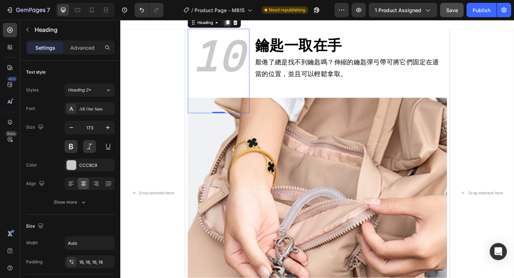
scroll to position [3841, 0]
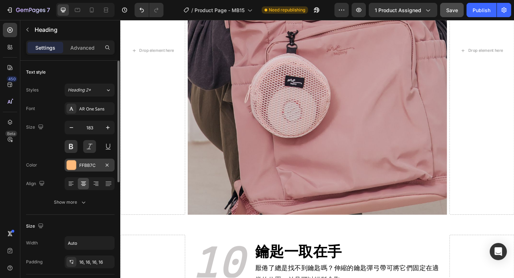
click at [82, 167] on div "FFBB7C" at bounding box center [89, 165] width 21 height 6
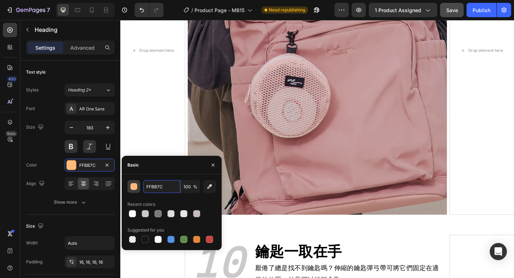
drag, startPoint x: 163, startPoint y: 186, endPoint x: 138, endPoint y: 186, distance: 25.0
click at [139, 186] on div "FFBB7C 100 %" at bounding box center [171, 186] width 88 height 13
paste input "CCC9C9"
type input "CCC9C9"
click at [212, 168] on button "button" at bounding box center [212, 164] width 11 height 11
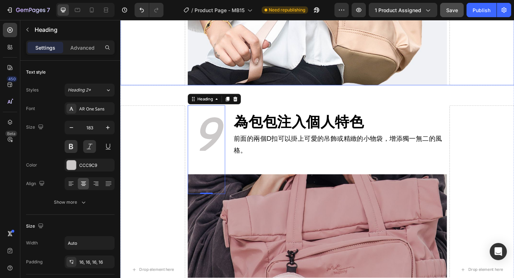
scroll to position [3520, 0]
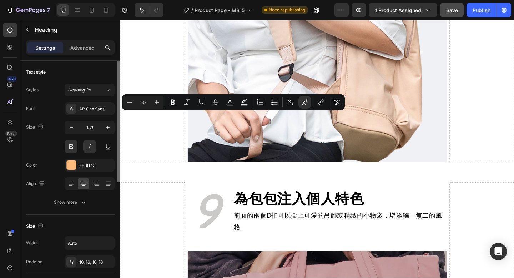
click at [79, 171] on div "Font AR One Sans Size 183 Color FFBB7C Align Show more" at bounding box center [70, 155] width 88 height 106
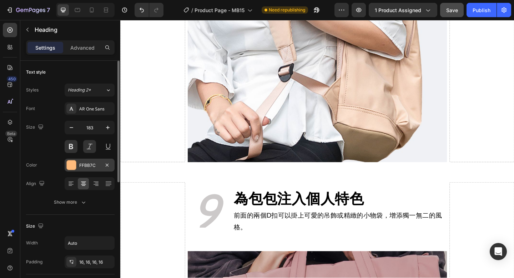
click at [84, 168] on div "FFBB7C" at bounding box center [89, 165] width 21 height 6
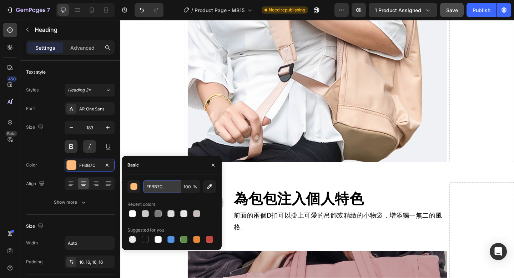
click at [147, 186] on input "FFBB7C" at bounding box center [161, 186] width 37 height 13
paste input "CCC9C9"
type input "CCC9C9"
click at [213, 163] on icon "button" at bounding box center [213, 165] width 6 height 6
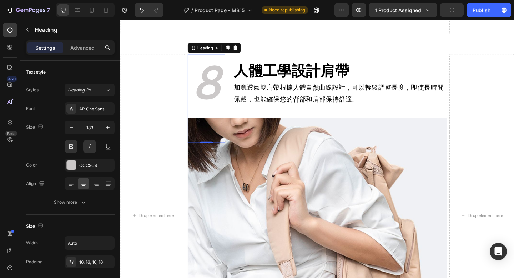
scroll to position [3093, 0]
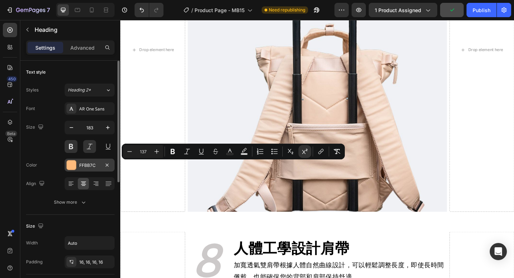
click at [98, 168] on div "FFBB7C" at bounding box center [89, 165] width 21 height 6
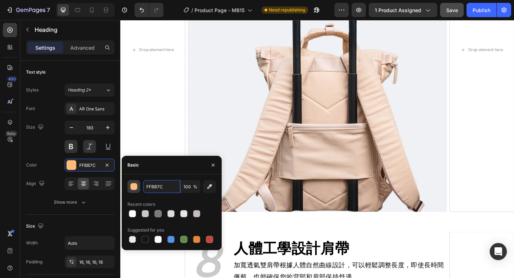
drag, startPoint x: 165, startPoint y: 188, endPoint x: 133, endPoint y: 187, distance: 31.4
click at [133, 187] on div "FFBB7C 100 %" at bounding box center [171, 186] width 88 height 13
paste input "CCC9C9"
type input "CCC9C9"
click at [280, 174] on div "Image Image Row Drop element here 5 Heading 兩側橡筋袋 靈活收納 Heading 兩側橡筋袋可以適應不同形狀和大小…" at bounding box center [334, 239] width 428 height 2281
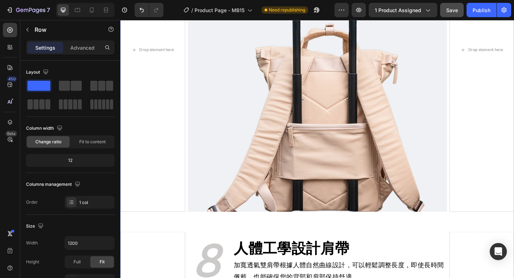
scroll to position [2761, 0]
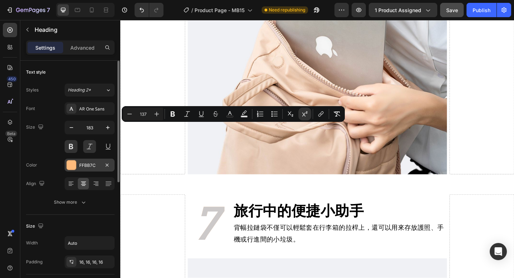
click at [94, 166] on div "FFBB7C" at bounding box center [89, 165] width 21 height 6
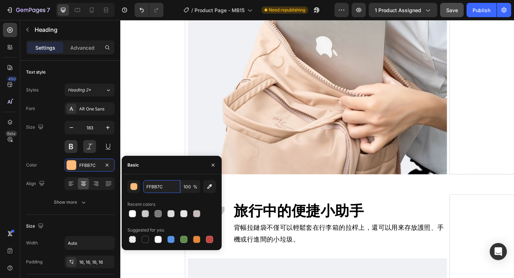
drag, startPoint x: 169, startPoint y: 184, endPoint x: 175, endPoint y: 196, distance: 13.7
click at [175, 196] on div "FFBB7C 100 % Recent colors Suggested for you" at bounding box center [171, 212] width 88 height 64
paste input "CCC9C9"
type input "CCC9C9"
click at [212, 164] on icon "button" at bounding box center [213, 165] width 6 height 6
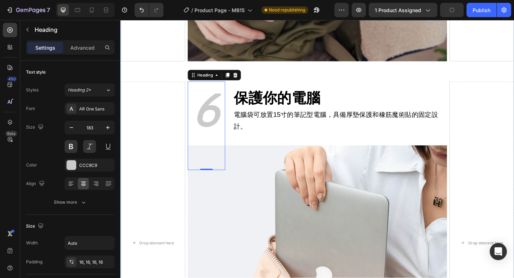
scroll to position [2426, 0]
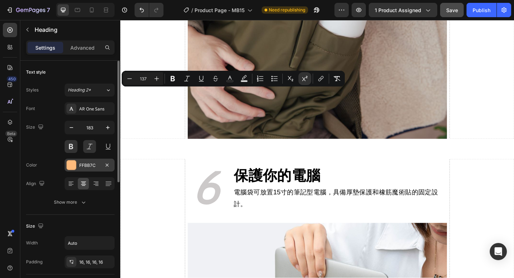
click at [80, 168] on div "FFBB7C" at bounding box center [90, 164] width 50 height 13
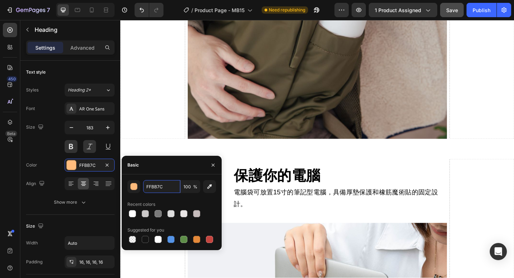
drag, startPoint x: 166, startPoint y: 187, endPoint x: 141, endPoint y: 187, distance: 25.0
click at [141, 187] on div "FFBB7C 100 %" at bounding box center [171, 186] width 88 height 13
paste input "CCC9C9"
type input "CCC9C9"
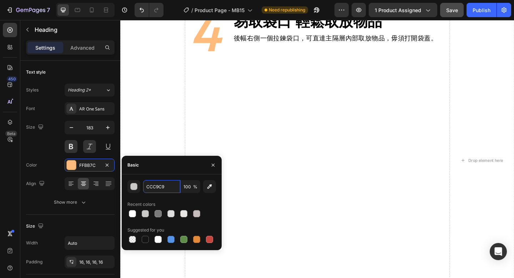
scroll to position [1599, 0]
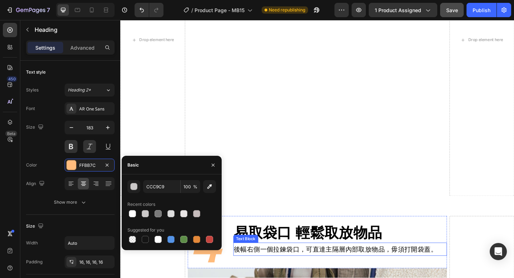
click at [259, 267] on span "後幅右側一個拉鍊袋口，可直達主隔層內部取放物品，毋須打開袋蓋。" at bounding box center [354, 269] width 221 height 8
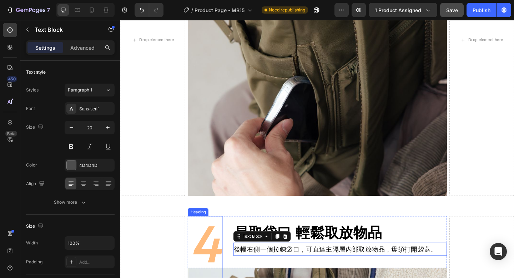
click at [224, 275] on sup "4" at bounding box center [212, 262] width 32 height 73
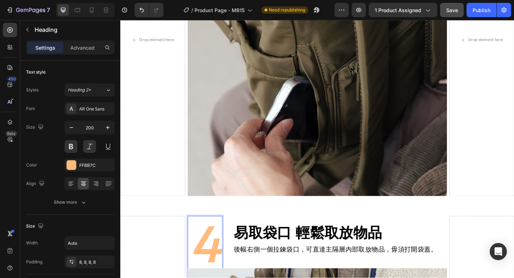
click at [200, 275] on sup "4" at bounding box center [212, 262] width 32 height 73
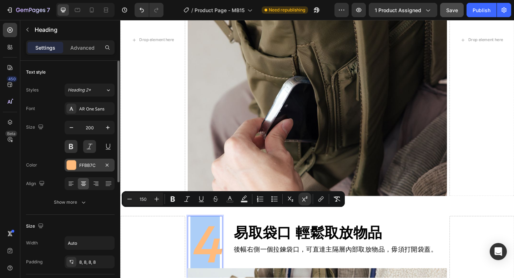
click at [94, 162] on div "FFBB7C" at bounding box center [89, 165] width 21 height 6
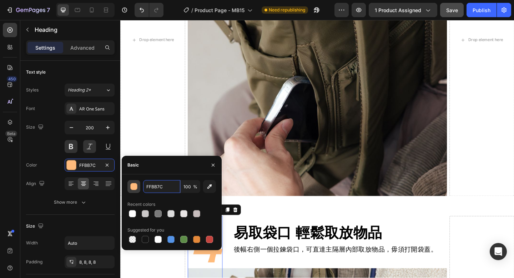
drag, startPoint x: 167, startPoint y: 186, endPoint x: 138, endPoint y: 185, distance: 29.3
click at [138, 186] on div "FFBB7C 100 %" at bounding box center [171, 186] width 88 height 13
paste input "CCC9C9"
type input "CCC9C9"
click at [214, 165] on icon "button" at bounding box center [213, 165] width 6 height 6
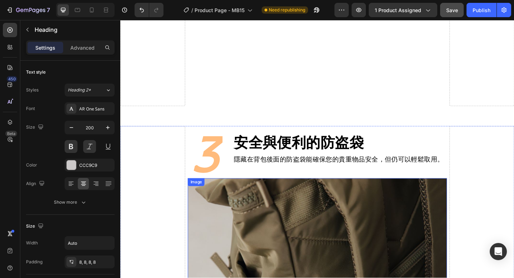
scroll to position [1326, 0]
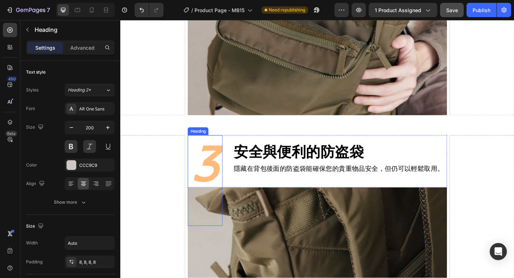
click at [205, 180] on sup "3" at bounding box center [212, 174] width 32 height 73
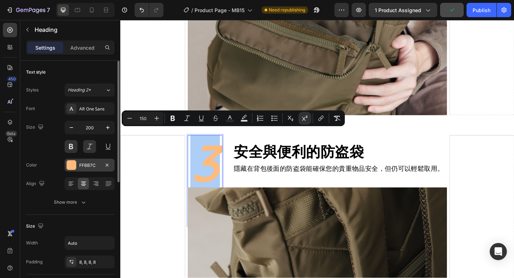
click at [81, 167] on div "FFBB7C" at bounding box center [89, 165] width 21 height 6
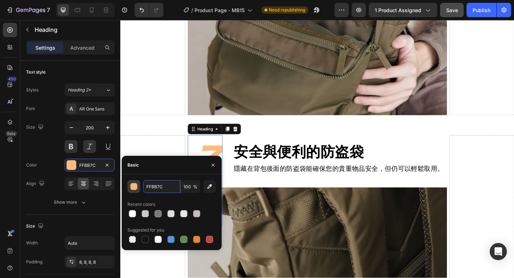
drag, startPoint x: 163, startPoint y: 184, endPoint x: 135, endPoint y: 184, distance: 28.2
click at [135, 184] on div "FFBB7C 100 %" at bounding box center [171, 186] width 88 height 13
paste input "CCC9C9"
type input "CCC9C9"
click at [214, 164] on icon "button" at bounding box center [213, 165] width 6 height 6
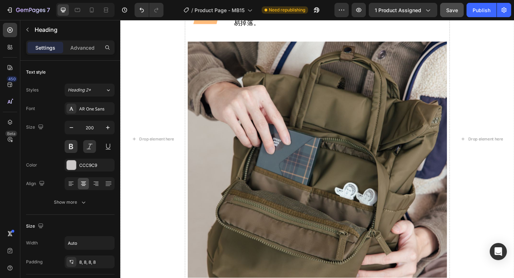
scroll to position [1011, 0]
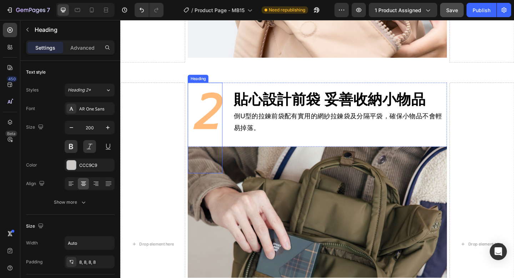
click at [219, 122] on sup "2" at bounding box center [212, 117] width 32 height 73
click at [207, 124] on sup "2" at bounding box center [212, 117] width 32 height 73
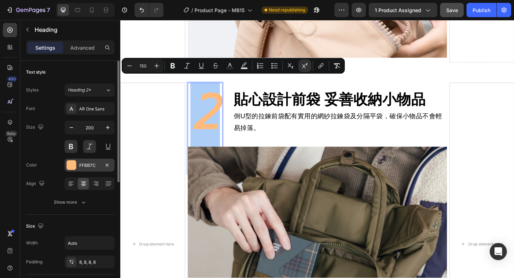
click at [85, 163] on div "FFBB7C" at bounding box center [89, 165] width 21 height 6
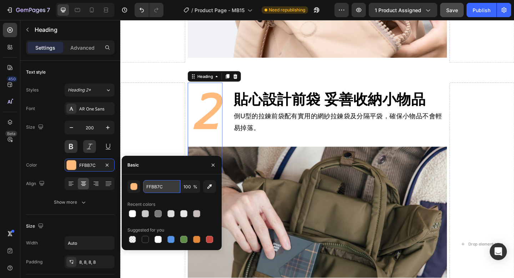
click at [162, 186] on input "FFBB7C" at bounding box center [161, 186] width 37 height 13
paste input "CCC9C9"
type input "CCC9C9"
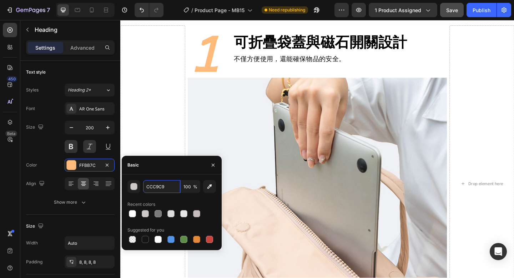
scroll to position [621, 0]
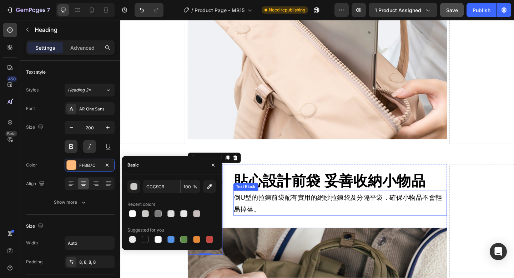
click at [260, 220] on span "倒U型的拉鍊前袋配有實用的網紗拉鍊袋及分隔平袋，確保小物品不會輕易掉落。" at bounding box center [357, 219] width 226 height 21
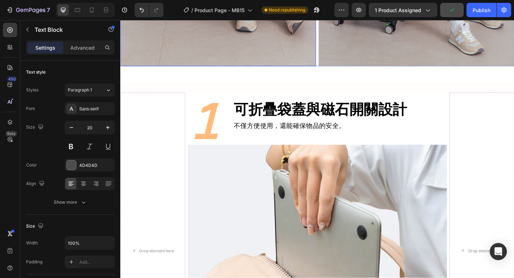
scroll to position [581, 0]
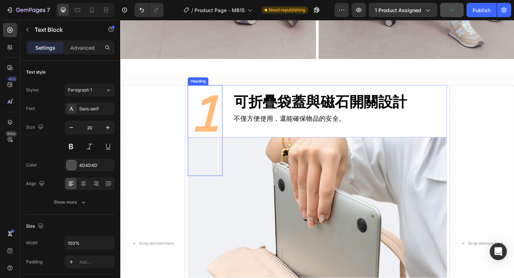
click at [213, 136] on sup "1" at bounding box center [212, 120] width 32 height 73
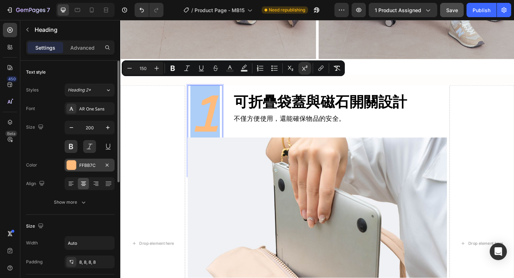
click at [92, 164] on div "FFBB7C" at bounding box center [89, 165] width 21 height 6
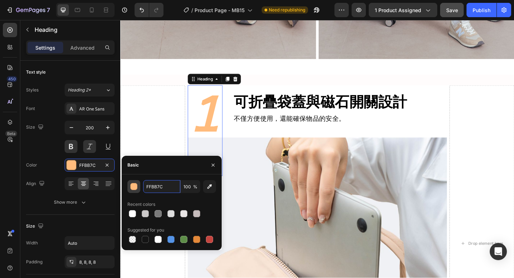
drag, startPoint x: 163, startPoint y: 186, endPoint x: 138, endPoint y: 186, distance: 25.0
click at [138, 186] on div "FFBB7C 100 %" at bounding box center [171, 186] width 88 height 13
paste input "CCC9C9"
type input "CCC9C9"
click at [212, 165] on icon "button" at bounding box center [213, 165] width 6 height 6
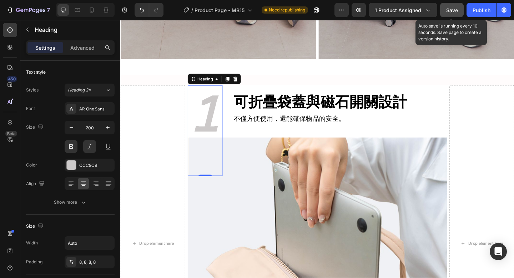
click at [448, 13] on div "Save" at bounding box center [452, 9] width 12 height 7
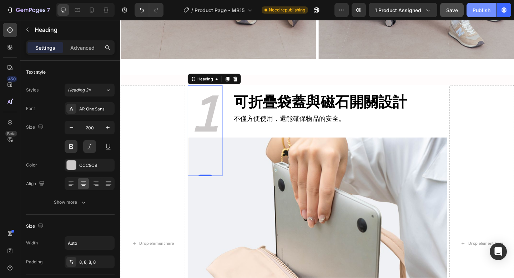
click at [482, 12] on div "Publish" at bounding box center [481, 9] width 18 height 7
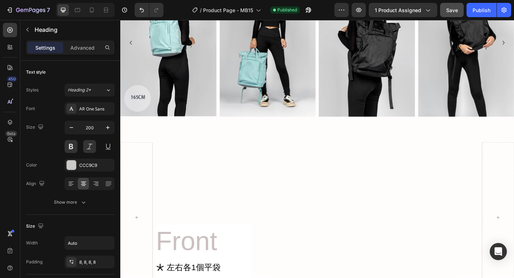
scroll to position [4683, 0]
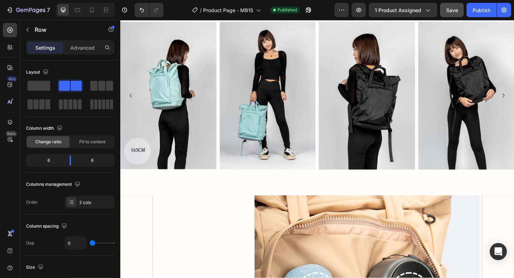
scroll to position [4669, 0]
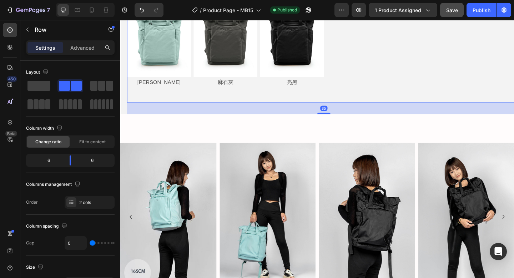
scroll to position [4770, 0]
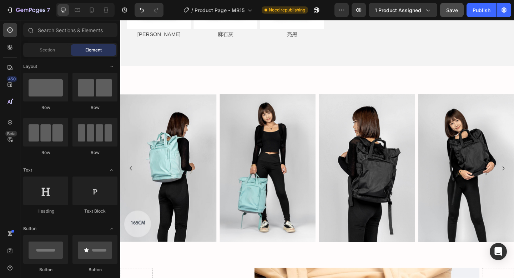
scroll to position [4737, 0]
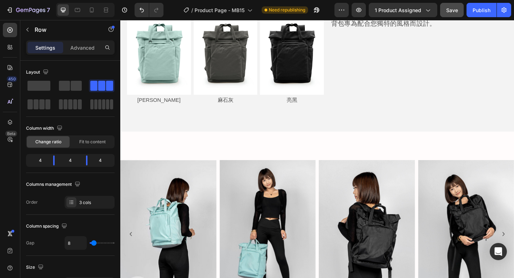
scroll to position [4659, 0]
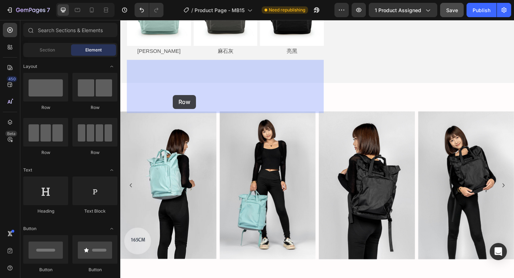
drag, startPoint x: 218, startPoint y: 114, endPoint x: 177, endPoint y: 101, distance: 42.9
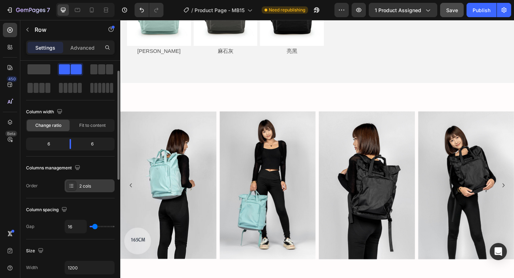
scroll to position [22, 0]
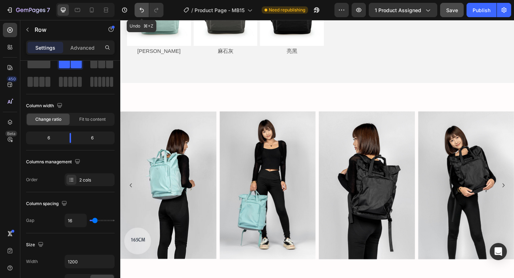
click at [139, 8] on icon "Undo/Redo" at bounding box center [141, 9] width 7 height 7
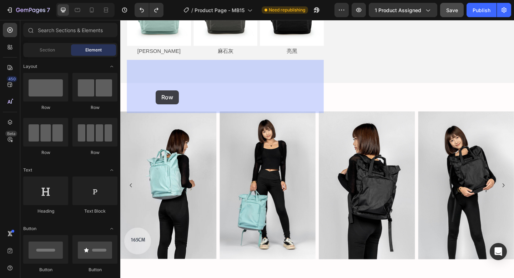
drag, startPoint x: 170, startPoint y: 115, endPoint x: 159, endPoint y: 96, distance: 21.5
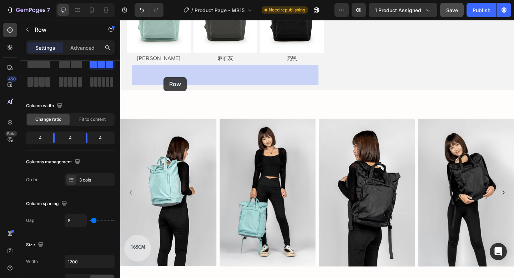
drag, startPoint x: 134, startPoint y: 152, endPoint x: 167, endPoint y: 82, distance: 77.9
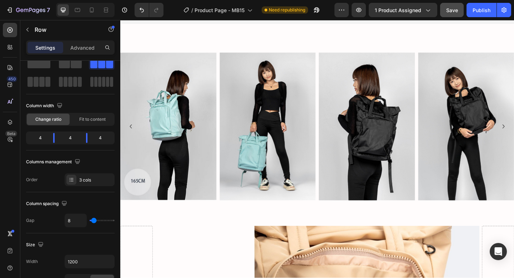
scroll to position [4725, 0]
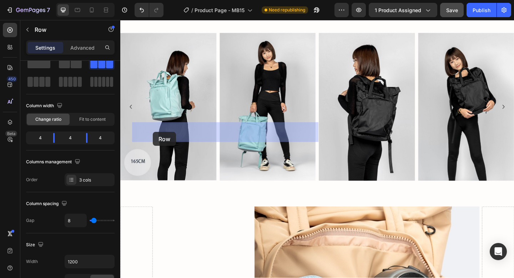
drag, startPoint x: 133, startPoint y: 166, endPoint x: 156, endPoint y: 142, distance: 32.8
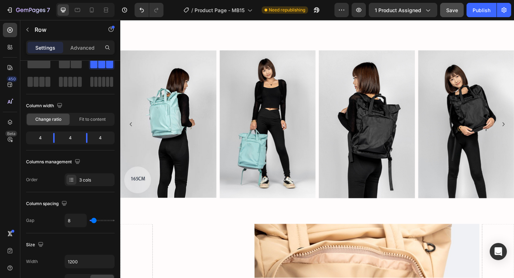
scroll to position [4753, 0]
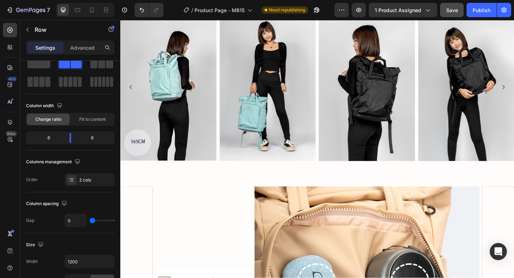
scroll to position [4723, 0]
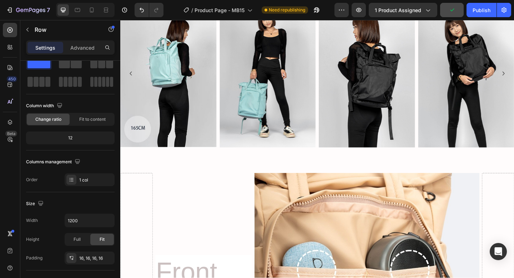
drag, startPoint x: 235, startPoint y: 254, endPoint x: 235, endPoint y: 244, distance: 10.7
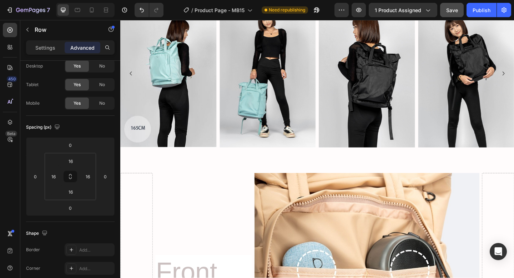
drag, startPoint x: 234, startPoint y: 253, endPoint x: 234, endPoint y: 238, distance: 15.7
click at [76, 192] on input "16" at bounding box center [70, 191] width 14 height 11
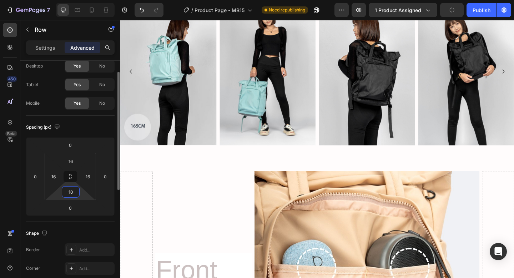
type input "1"
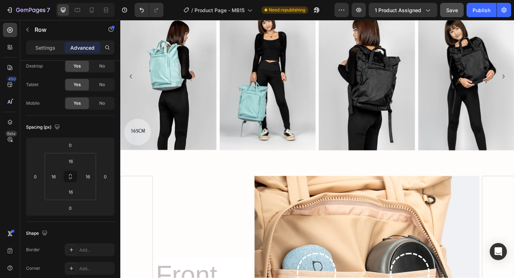
scroll to position [4711, 0]
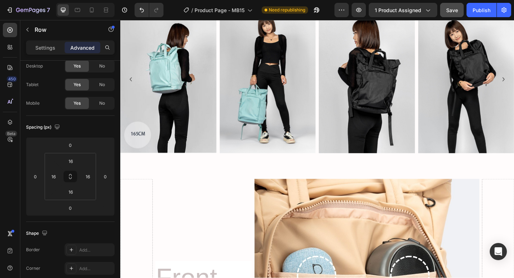
click at [73, 193] on input "0" at bounding box center [70, 191] width 14 height 11
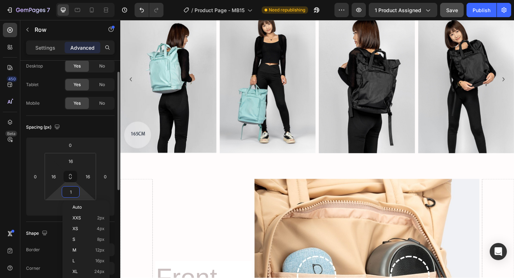
type input "16"
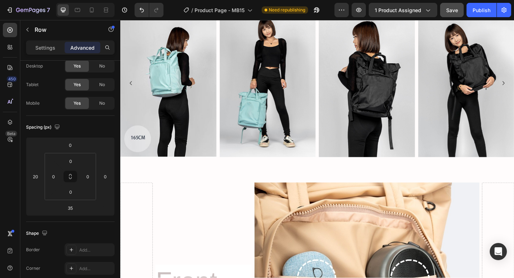
scroll to position [4713, 0]
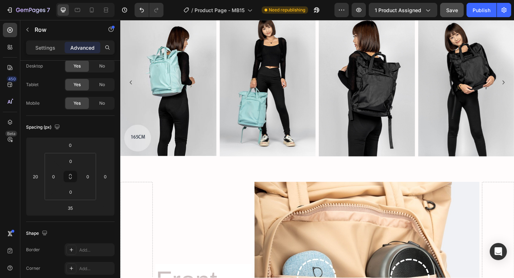
drag, startPoint x: 234, startPoint y: 264, endPoint x: 234, endPoint y: 253, distance: 10.3
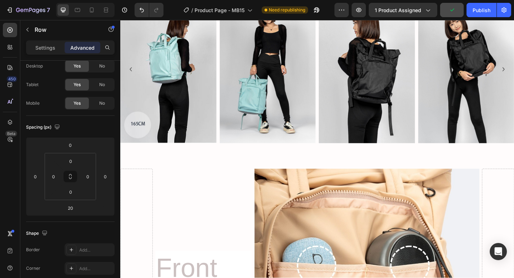
drag, startPoint x: 235, startPoint y: 248, endPoint x: 235, endPoint y: 243, distance: 5.4
type input "5"
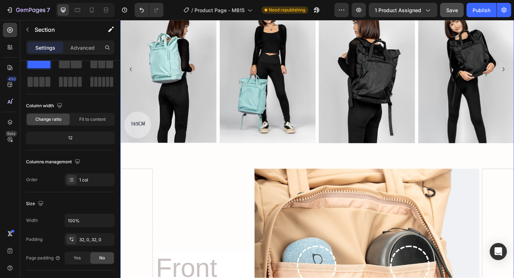
scroll to position [0, 0]
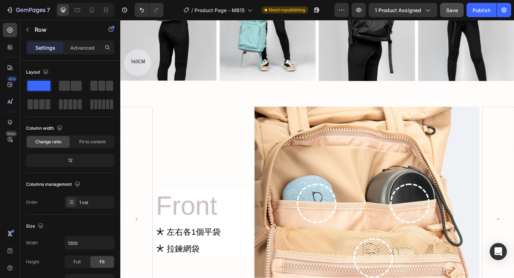
scroll to position [4787, 0]
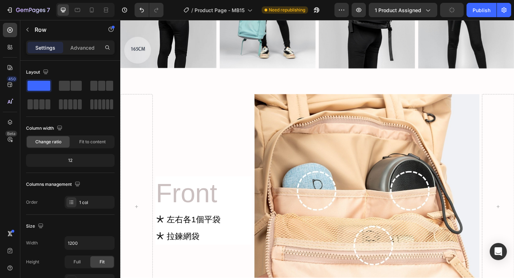
drag, startPoint x: 334, startPoint y: 219, endPoint x: 334, endPoint y: 212, distance: 7.5
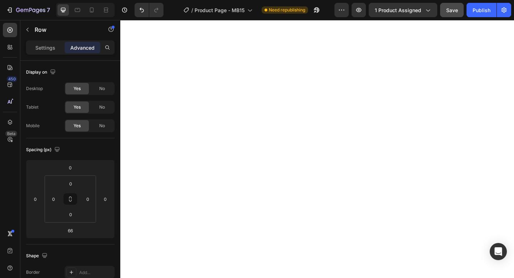
scroll to position [6497, 0]
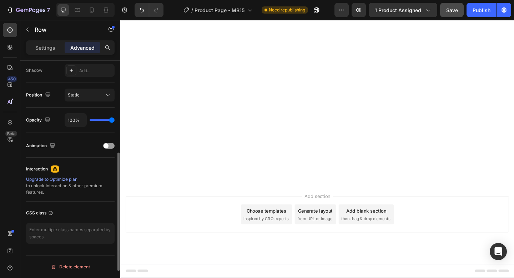
scroll to position [0, 0]
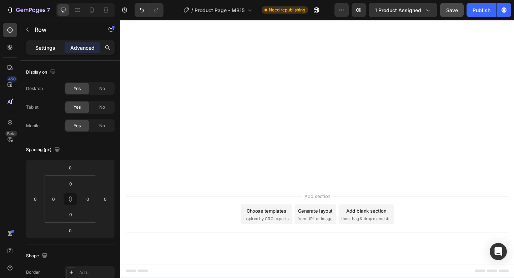
click at [40, 44] on p "Settings" at bounding box center [45, 47] width 20 height 7
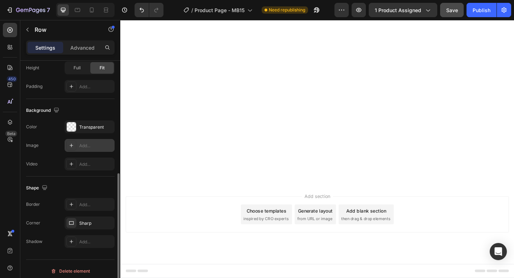
scroll to position [198, 0]
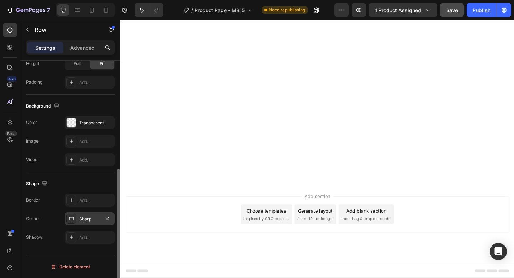
click at [89, 219] on div "Sharp" at bounding box center [89, 218] width 21 height 6
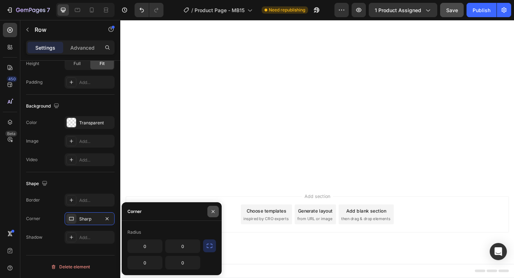
click at [213, 213] on icon "button" at bounding box center [213, 211] width 6 height 6
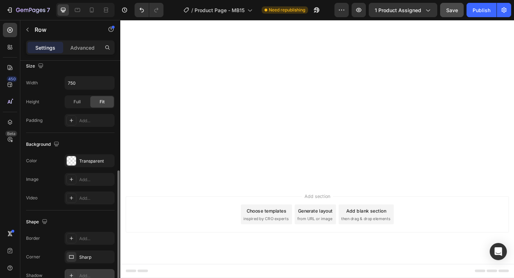
scroll to position [147, 0]
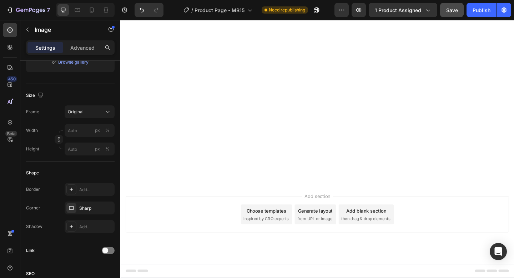
scroll to position [0, 0]
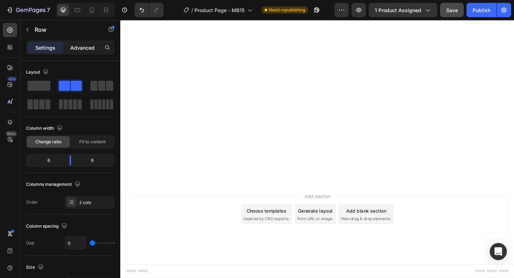
click at [89, 49] on p "Advanced" at bounding box center [82, 47] width 24 height 7
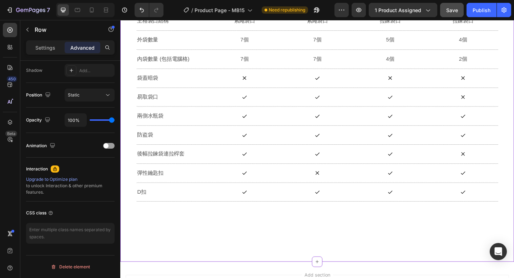
scroll to position [7502, 0]
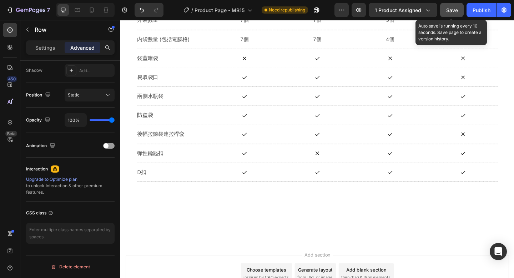
click at [452, 9] on span "Save" at bounding box center [452, 10] width 12 height 6
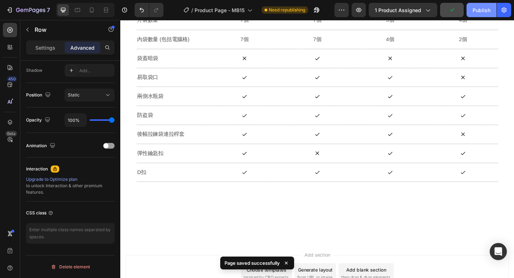
click at [481, 11] on div "Publish" at bounding box center [481, 9] width 18 height 7
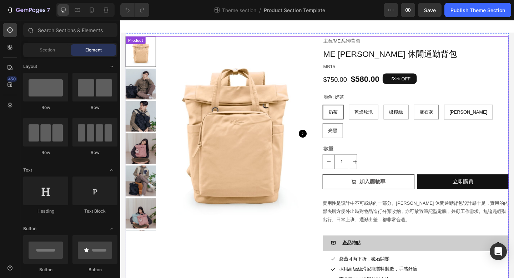
click at [333, 112] on div "Product Images 主頁 / ME系列 / 背包 Text Block ME Antonia 休閒通勤背包 Product Title MB15 T…" at bounding box center [334, 219] width 417 height 363
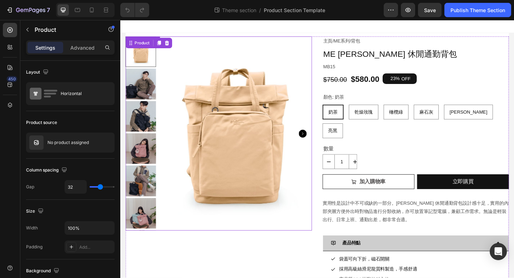
click at [300, 129] on img at bounding box center [245, 143] width 167 height 211
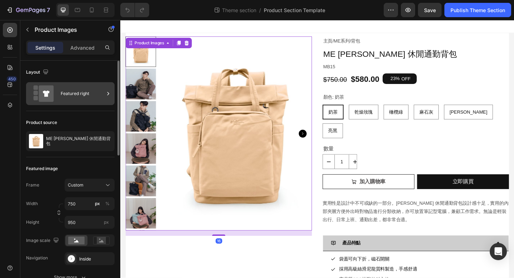
click at [92, 100] on div "Featured right" at bounding box center [83, 93] width 44 height 16
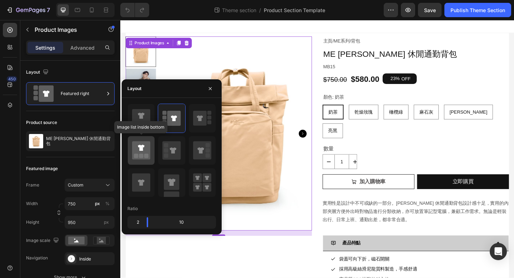
click at [140, 153] on icon at bounding box center [141, 150] width 18 height 18
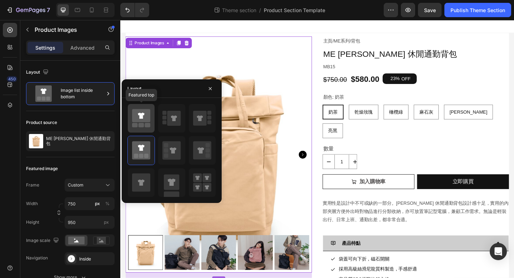
click at [142, 121] on icon at bounding box center [141, 115] width 18 height 13
type input "25"
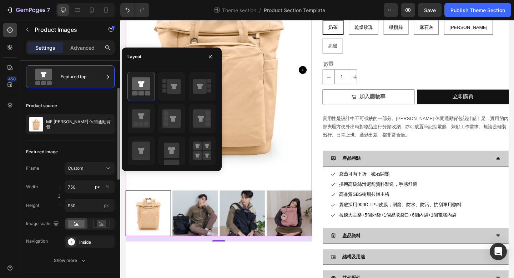
scroll to position [32, 0]
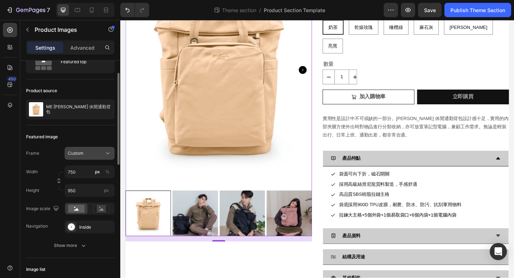
click at [80, 156] on span "Custom" at bounding box center [76, 153] width 16 height 6
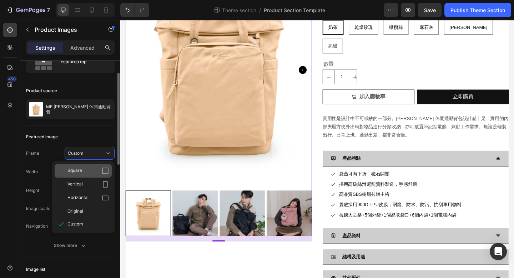
click at [77, 168] on span "Square" at bounding box center [74, 170] width 15 height 7
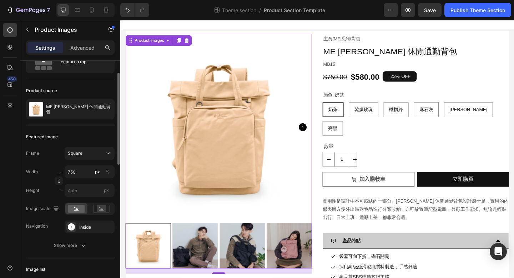
scroll to position [0, 0]
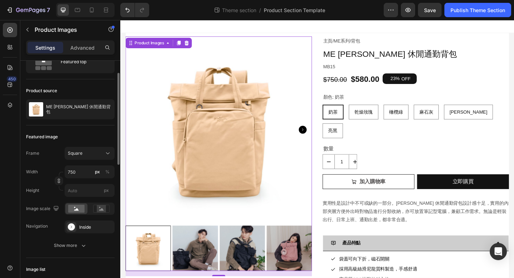
click at [195, 257] on img at bounding box center [201, 267] width 49 height 49
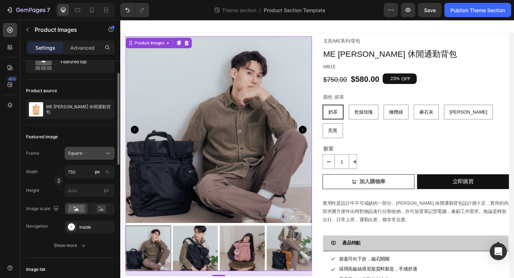
click at [93, 157] on button "Square" at bounding box center [90, 153] width 50 height 13
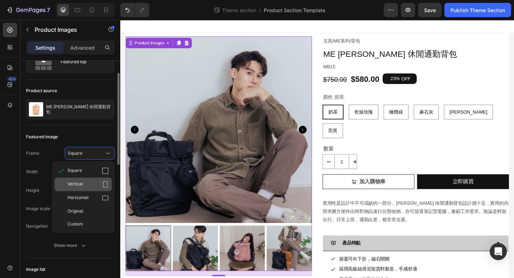
click at [80, 183] on span "Vertical" at bounding box center [74, 184] width 15 height 7
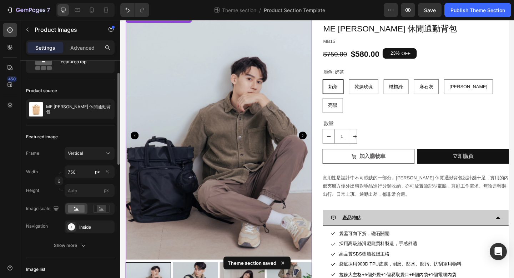
scroll to position [29, 0]
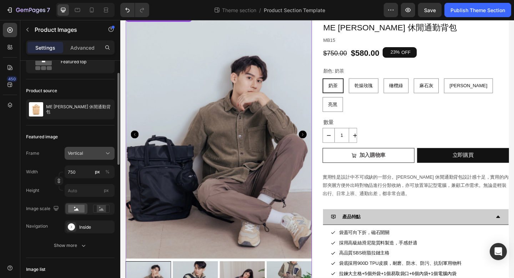
click at [92, 151] on div "Vertical" at bounding box center [85, 153] width 35 height 6
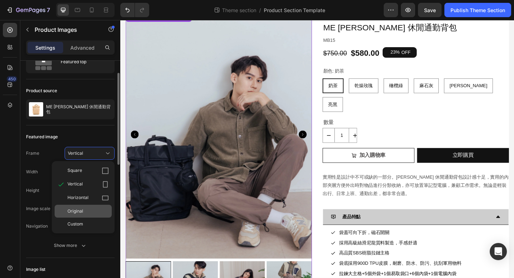
click at [89, 212] on div "Original" at bounding box center [87, 211] width 41 height 6
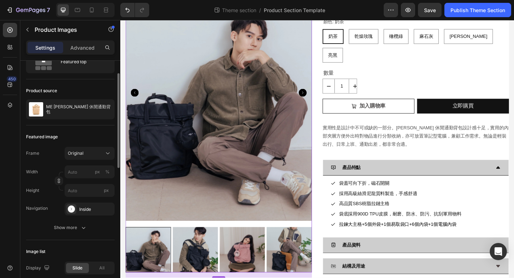
scroll to position [92, 0]
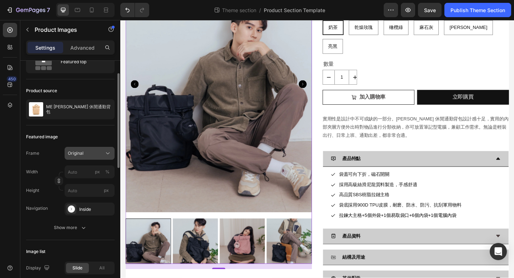
click at [78, 153] on span "Original" at bounding box center [76, 153] width 16 height 6
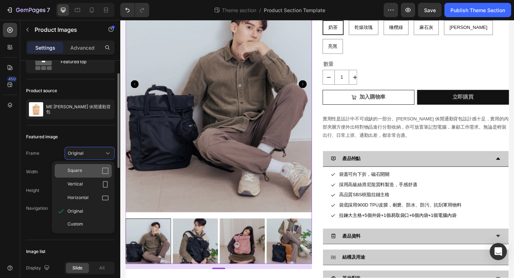
click at [77, 171] on span "Square" at bounding box center [74, 170] width 15 height 7
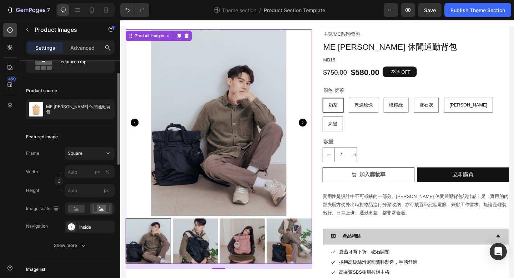
scroll to position [5, 0]
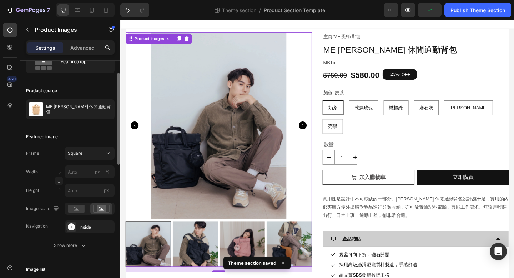
click at [319, 134] on icon "Carousel Next Arrow" at bounding box center [318, 134] width 9 height 9
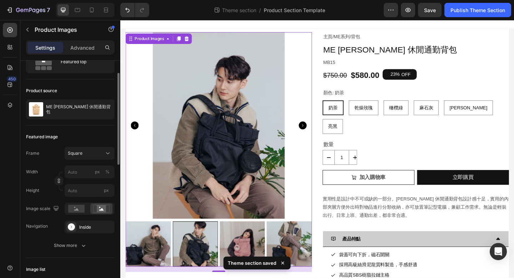
click at [319, 134] on icon "Carousel Next Arrow" at bounding box center [318, 134] width 9 height 9
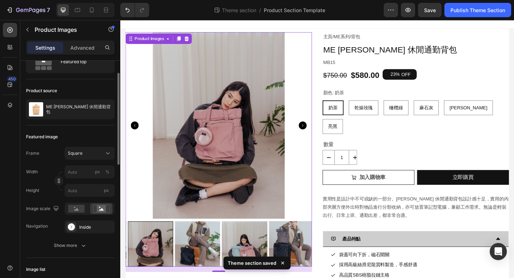
click at [319, 134] on icon "Carousel Next Arrow" at bounding box center [318, 134] width 9 height 9
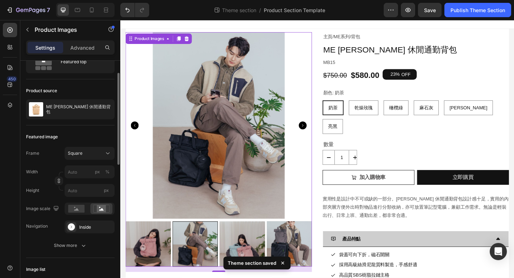
click at [319, 135] on icon "Carousel Next Arrow" at bounding box center [318, 134] width 9 height 9
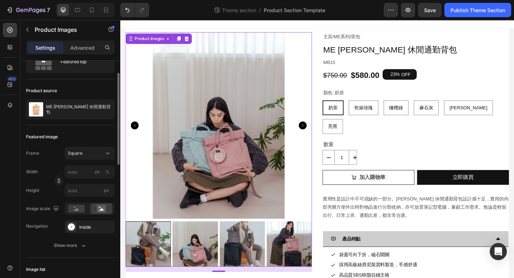
click at [319, 135] on icon "Carousel Next Arrow" at bounding box center [318, 134] width 9 height 9
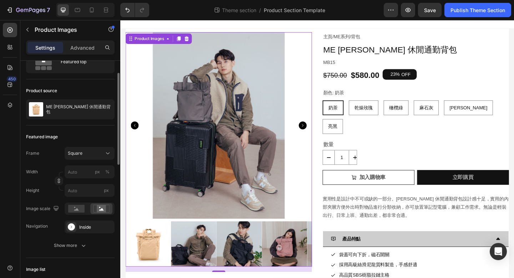
click at [319, 135] on icon "Carousel Next Arrow" at bounding box center [318, 134] width 9 height 9
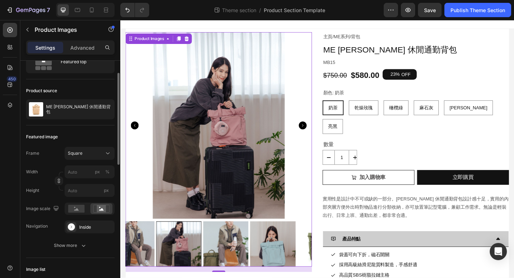
click at [319, 135] on icon "Carousel Next Arrow" at bounding box center [318, 134] width 9 height 9
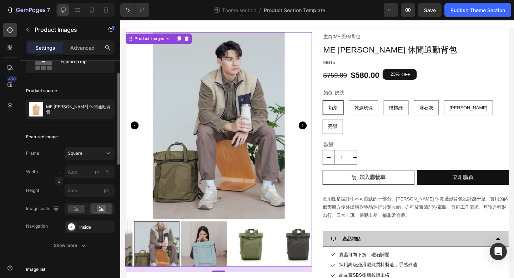
click at [319, 135] on icon "Carousel Next Arrow" at bounding box center [318, 134] width 9 height 9
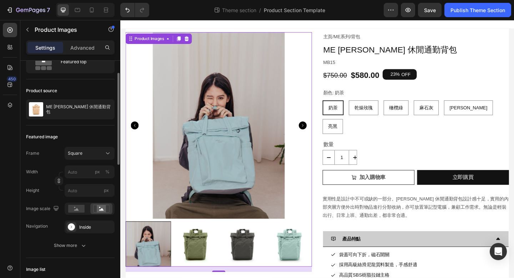
click at [319, 135] on icon "Carousel Next Arrow" at bounding box center [318, 134] width 9 height 9
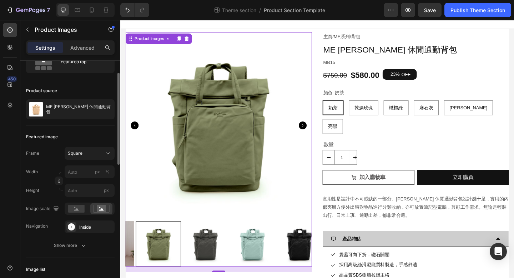
click at [319, 135] on icon "Carousel Next Arrow" at bounding box center [318, 134] width 9 height 9
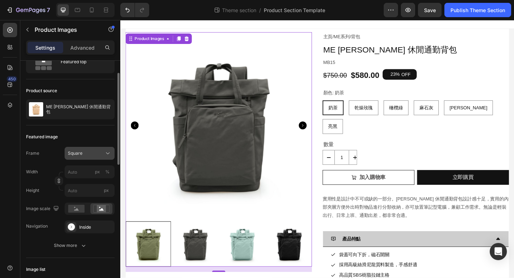
click at [86, 154] on div "Square" at bounding box center [85, 153] width 35 height 6
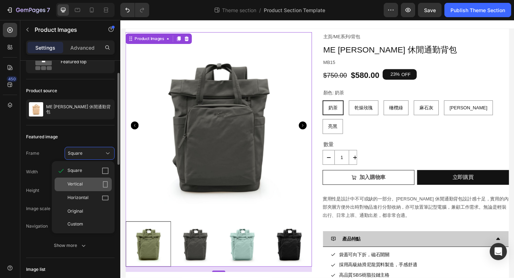
click at [84, 185] on div "Vertical" at bounding box center [87, 184] width 41 height 7
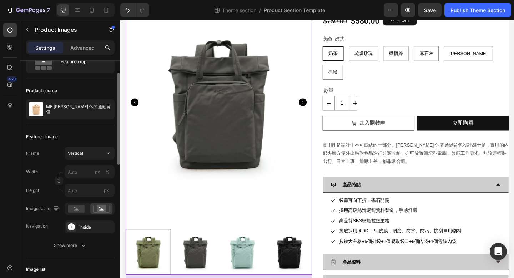
scroll to position [92, 0]
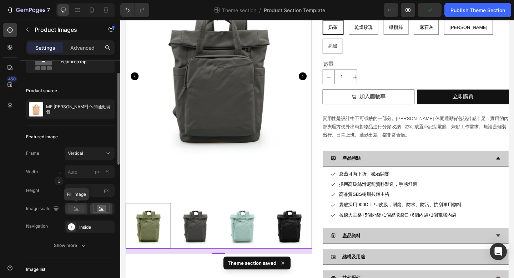
click at [75, 209] on rect at bounding box center [76, 208] width 16 height 8
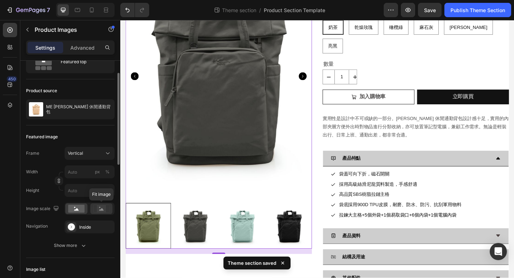
click at [101, 208] on rect at bounding box center [101, 208] width 9 height 7
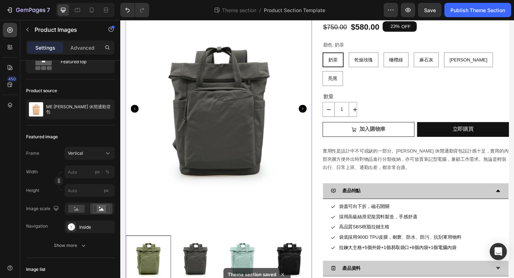
scroll to position [48, 0]
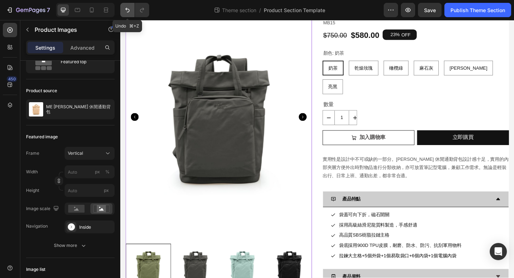
click at [127, 10] on icon "Undo/Redo" at bounding box center [127, 10] width 4 height 5
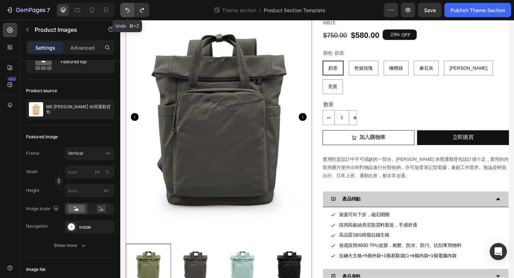
click at [127, 10] on icon "Undo/Redo" at bounding box center [127, 9] width 7 height 7
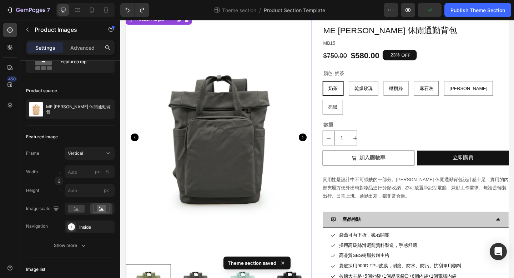
scroll to position [0, 0]
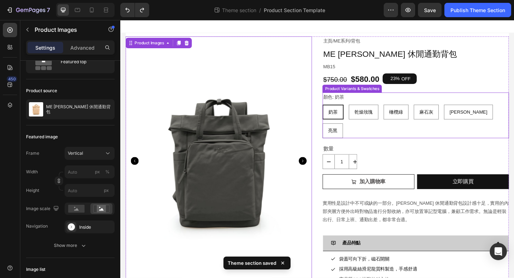
click at [403, 107] on div "顏色: 奶茶 奶茶 奶茶 奶茶 乾燥玫瑰 乾燥玫瑰 乾燥玫瑰 橄欖綠 橄欖綠 橄欖綠 麻石灰 麻石灰 麻石灰 彩貝藍 彩貝藍 彩貝藍 亮黑 亮黑 亮黑" at bounding box center [441, 124] width 203 height 50
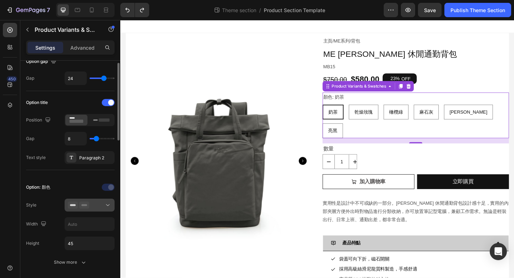
scroll to position [82, 0]
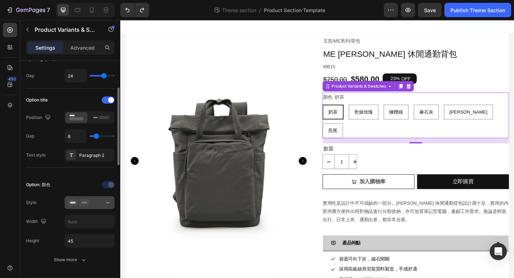
click at [93, 203] on div at bounding box center [90, 202] width 44 height 7
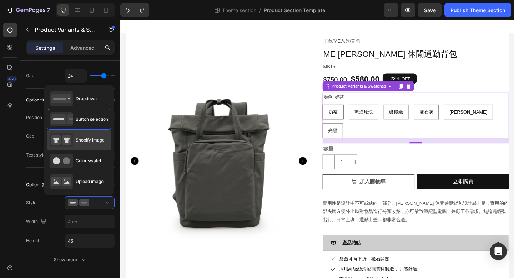
click at [95, 143] on span "Shopify image" at bounding box center [90, 140] width 29 height 6
type input "64"
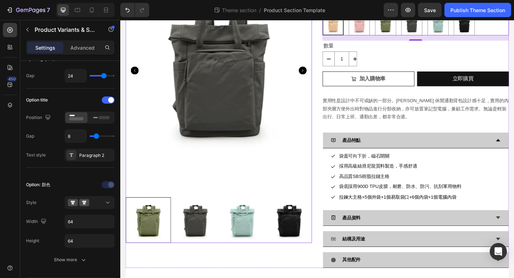
scroll to position [99, 0]
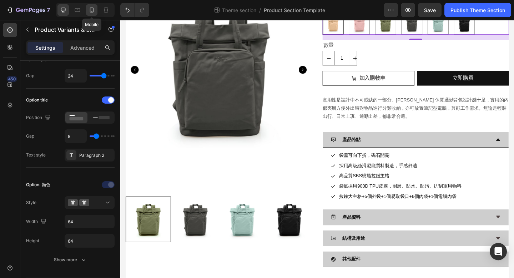
click at [92, 10] on icon at bounding box center [91, 9] width 7 height 7
type input "12"
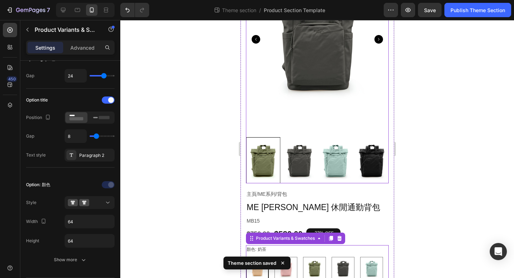
scroll to position [91, 0]
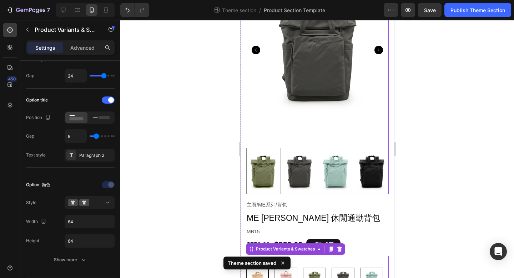
click at [352, 118] on img at bounding box center [316, 50] width 143 height 190
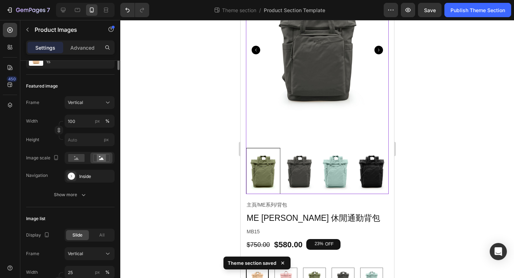
scroll to position [0, 0]
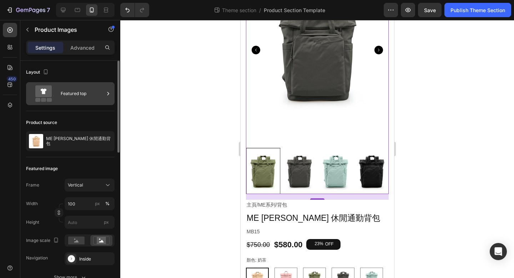
click at [72, 92] on div "Featured top" at bounding box center [83, 93] width 44 height 16
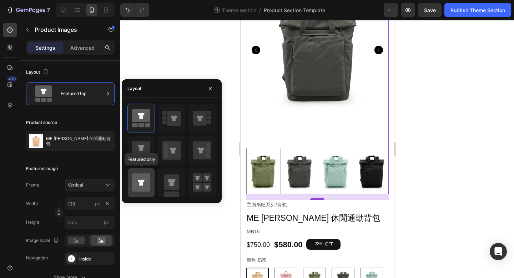
click at [139, 182] on icon at bounding box center [141, 182] width 18 height 18
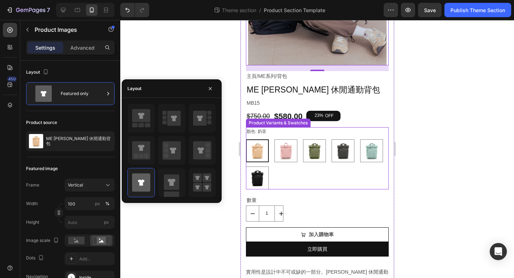
scroll to position [180, 0]
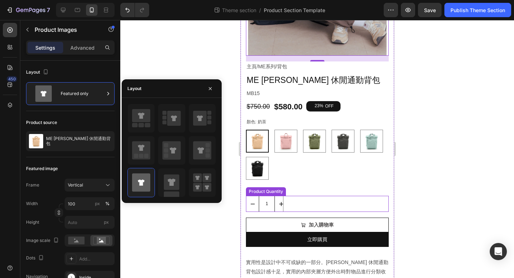
click at [268, 210] on input "1" at bounding box center [266, 203] width 16 height 15
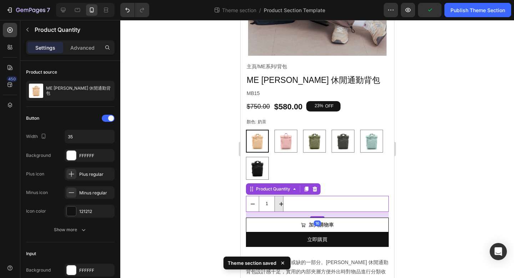
click at [280, 207] on button "increment" at bounding box center [280, 203] width 12 height 15
click at [249, 205] on icon "decrement" at bounding box center [252, 203] width 7 height 7
click at [280, 199] on button "increment" at bounding box center [280, 203] width 12 height 15
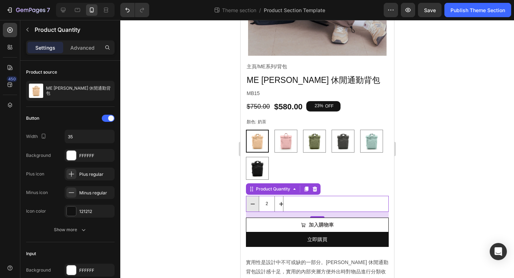
click at [251, 206] on icon "decrement" at bounding box center [252, 203] width 7 height 7
click at [328, 208] on div "1" at bounding box center [316, 203] width 143 height 16
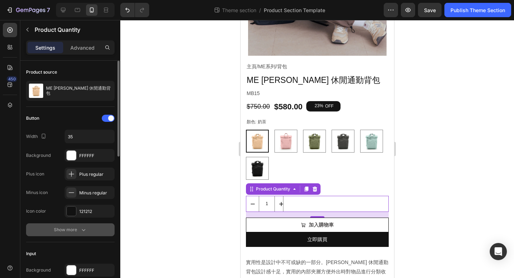
click at [77, 234] on button "Show more" at bounding box center [70, 229] width 88 height 13
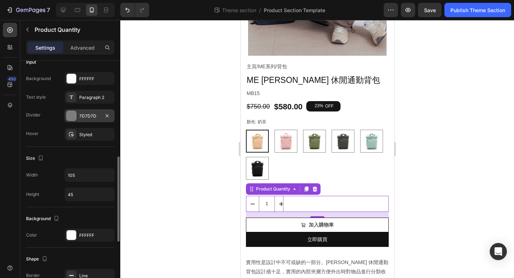
scroll to position [267, 0]
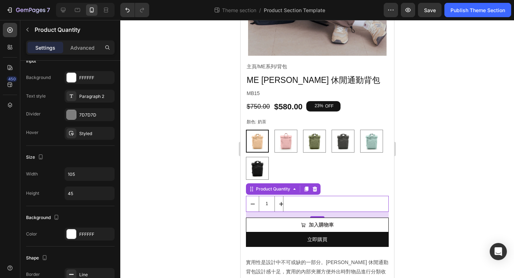
click at [287, 201] on div "1" at bounding box center [316, 203] width 143 height 16
click at [282, 201] on icon "increment" at bounding box center [280, 203] width 7 height 7
type input "2"
click at [296, 201] on div "2" at bounding box center [316, 203] width 143 height 16
click at [291, 190] on div "Product Quantity" at bounding box center [272, 189] width 37 height 6
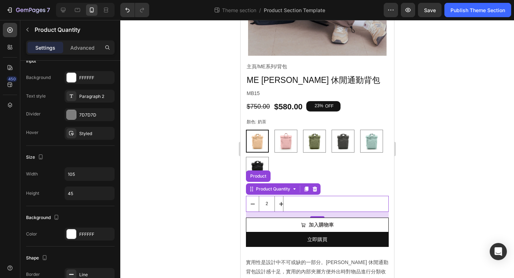
click at [306, 208] on div "2" at bounding box center [316, 203] width 143 height 16
click at [305, 207] on div "2" at bounding box center [316, 203] width 143 height 16
click at [89, 47] on p "Advanced" at bounding box center [82, 47] width 24 height 7
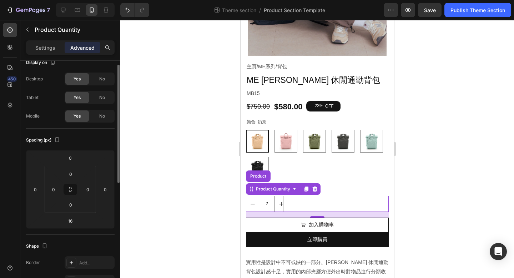
scroll to position [0, 0]
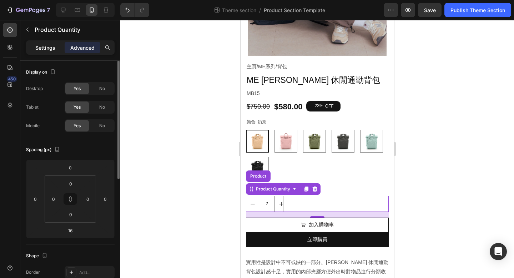
click at [51, 47] on p "Settings" at bounding box center [45, 47] width 20 height 7
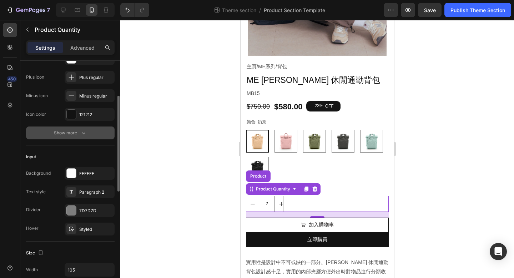
scroll to position [113, 0]
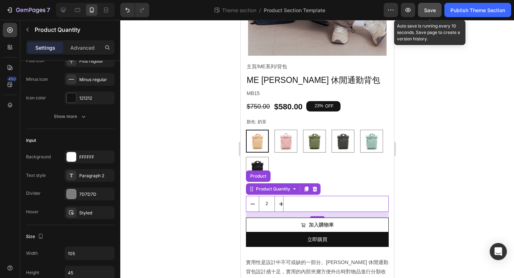
click at [432, 11] on span "Save" at bounding box center [430, 10] width 12 height 6
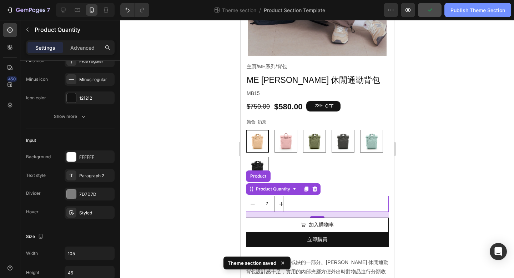
click at [458, 11] on div "Publish Theme Section" at bounding box center [477, 9] width 55 height 7
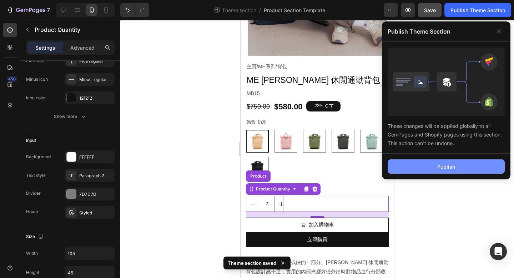
click at [438, 170] on div "Publish" at bounding box center [446, 166] width 18 height 7
